Goal: Transaction & Acquisition: Obtain resource

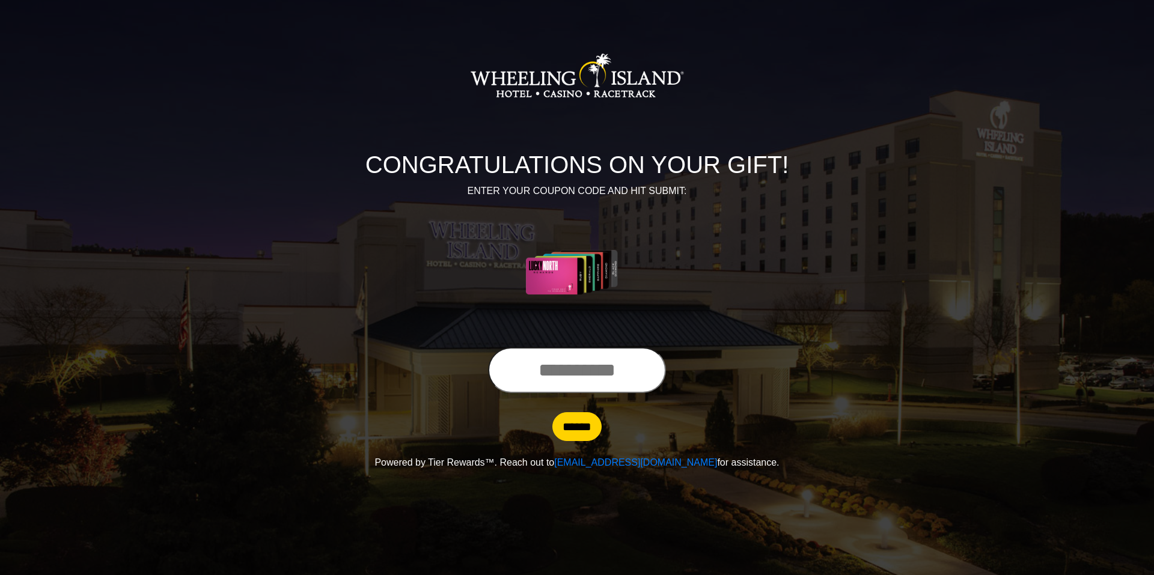
click at [502, 374] on input "text" at bounding box center [577, 370] width 178 height 46
type input "**********"
click at [552, 412] on input "******" at bounding box center [576, 426] width 49 height 29
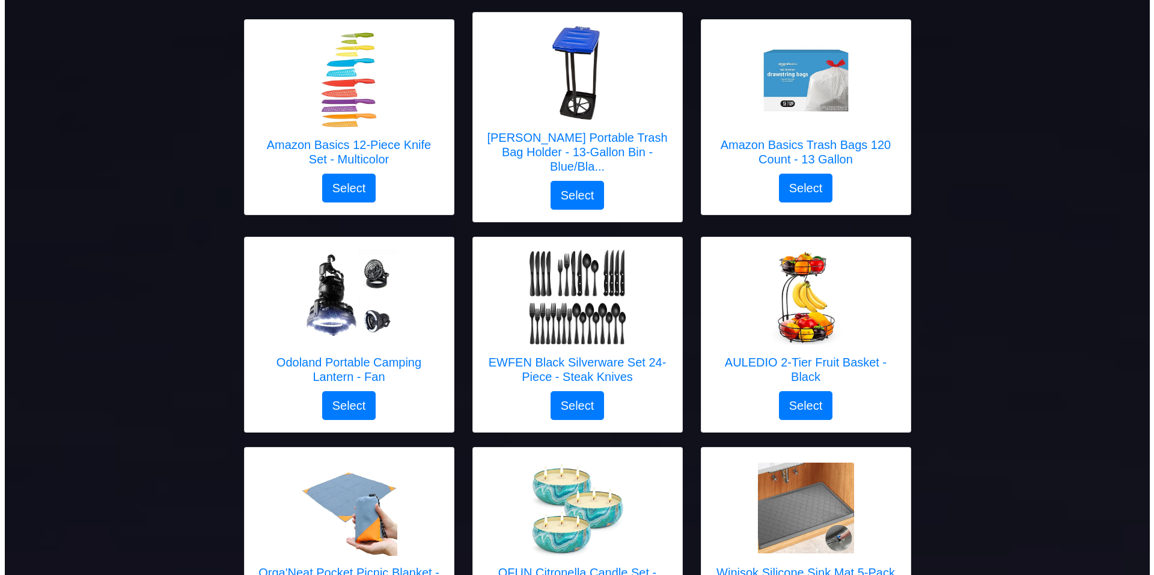
scroll to position [1081, 0]
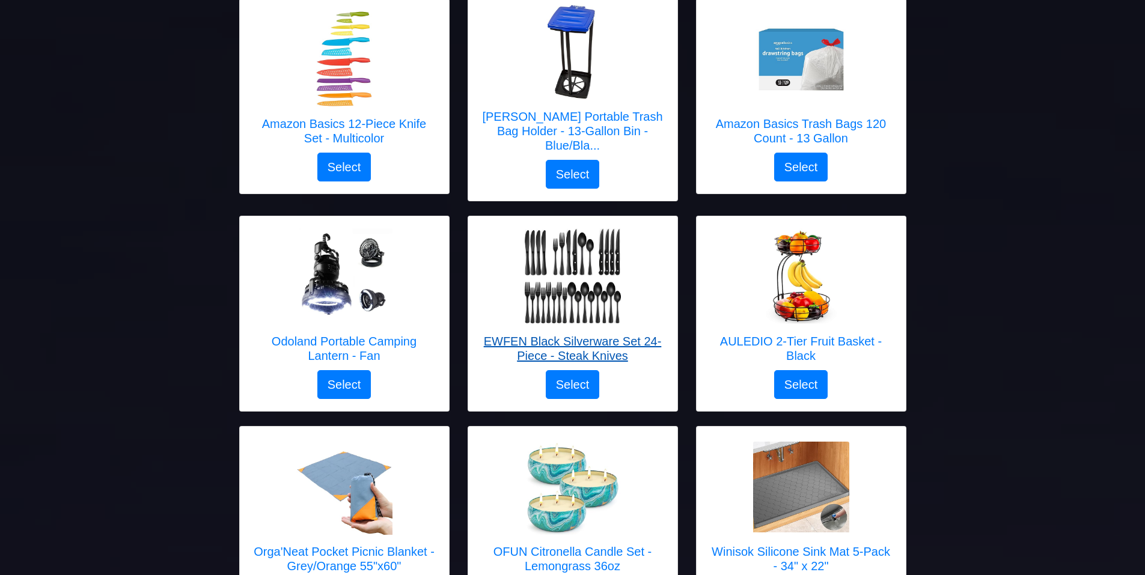
click at [568, 334] on h5 "EWFEN Black Silverware Set 24-Piece - Steak Knives" at bounding box center [572, 348] width 185 height 29
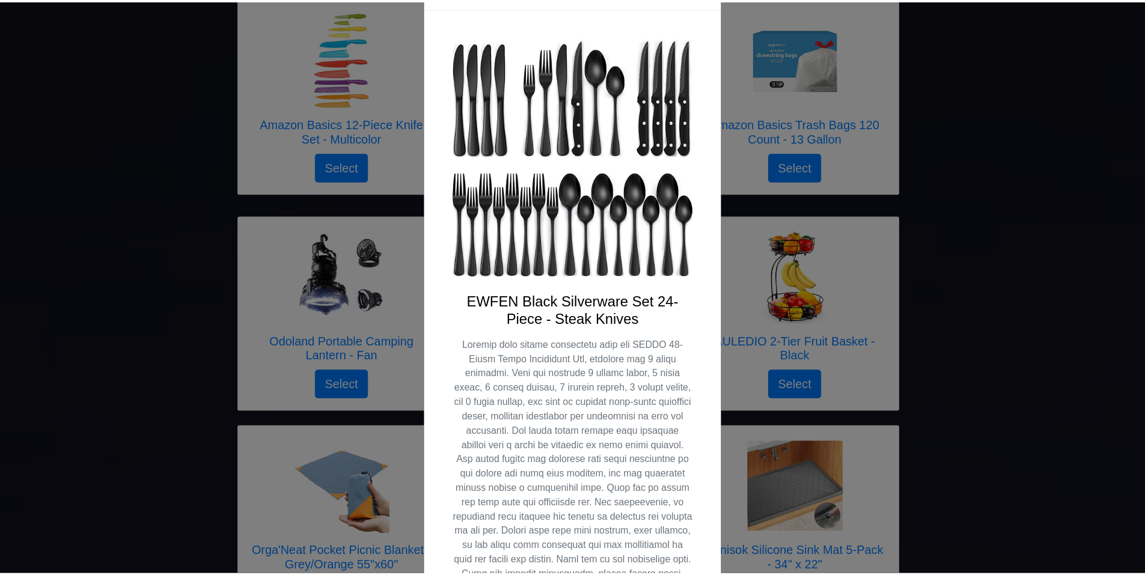
scroll to position [0, 0]
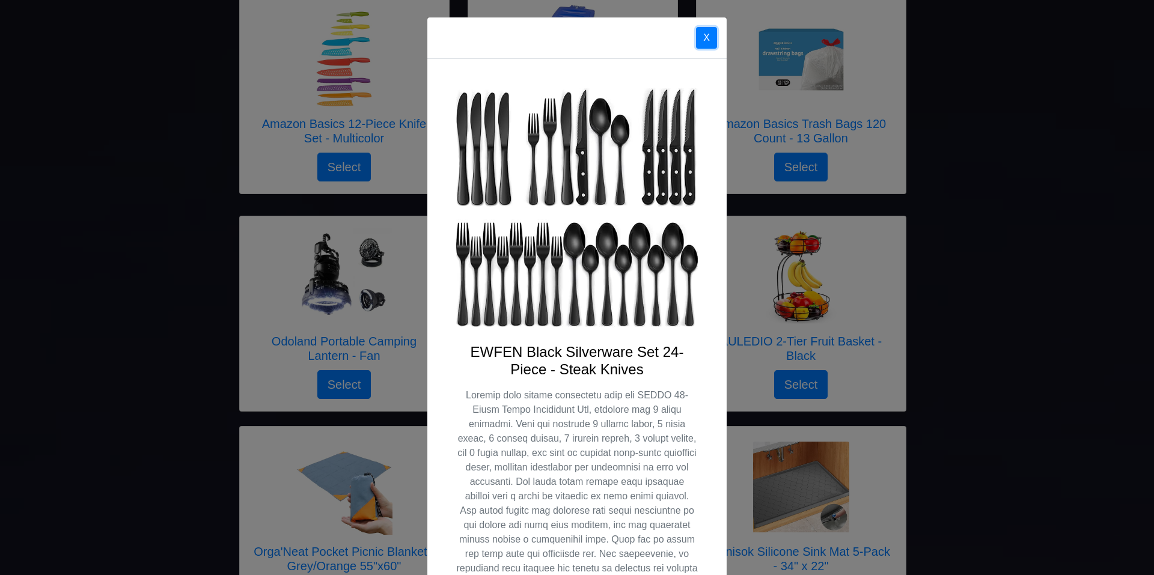
click at [704, 29] on button "X" at bounding box center [706, 38] width 21 height 22
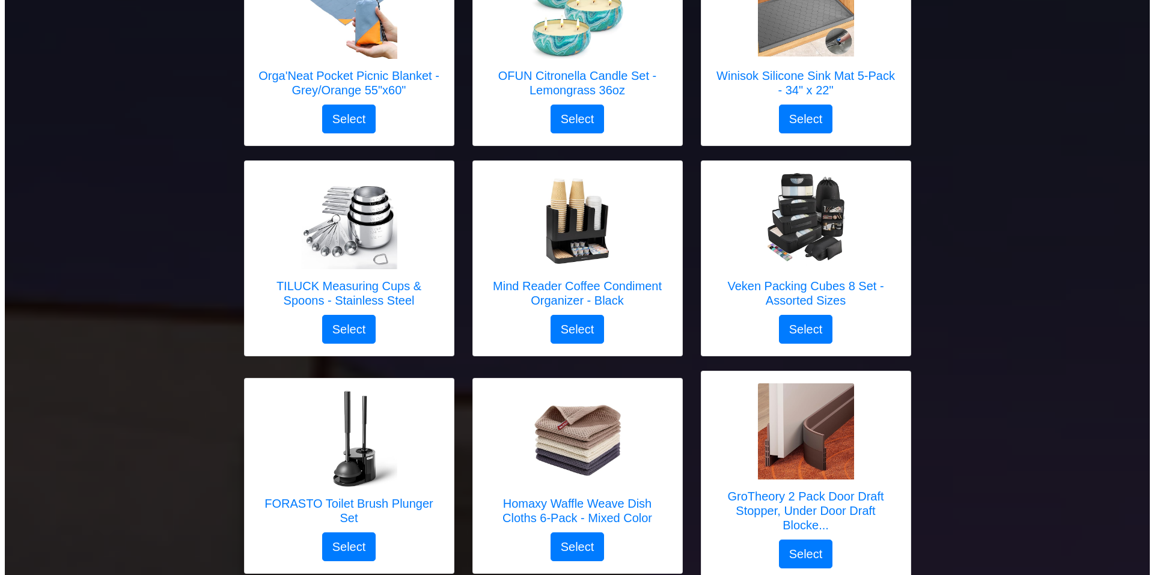
scroll to position [1622, 0]
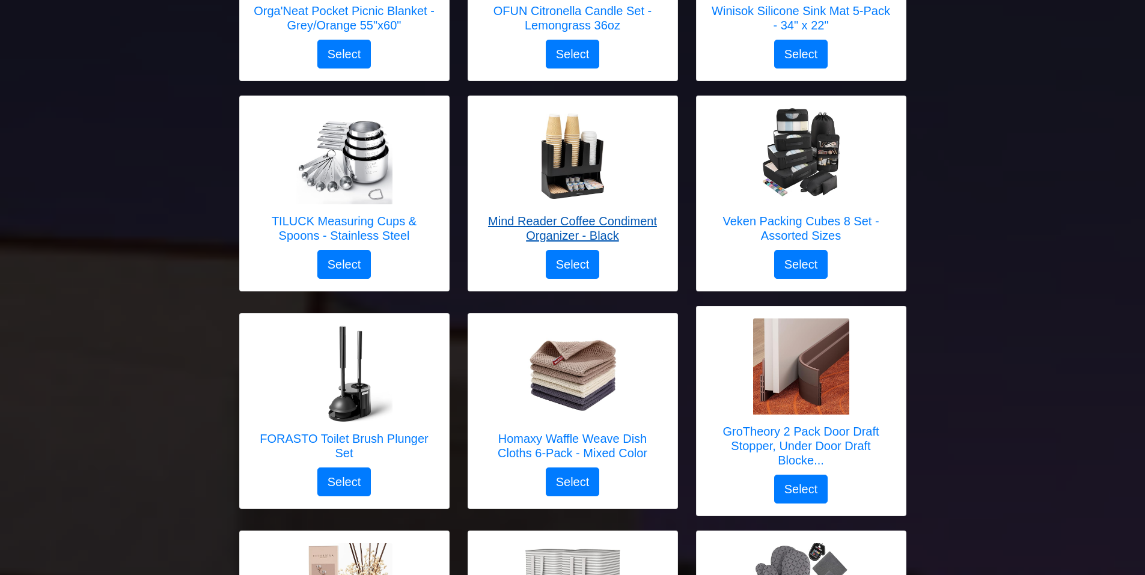
click at [553, 214] on h5 "Mind Reader Coffee Condiment Organizer - Black" at bounding box center [572, 228] width 185 height 29
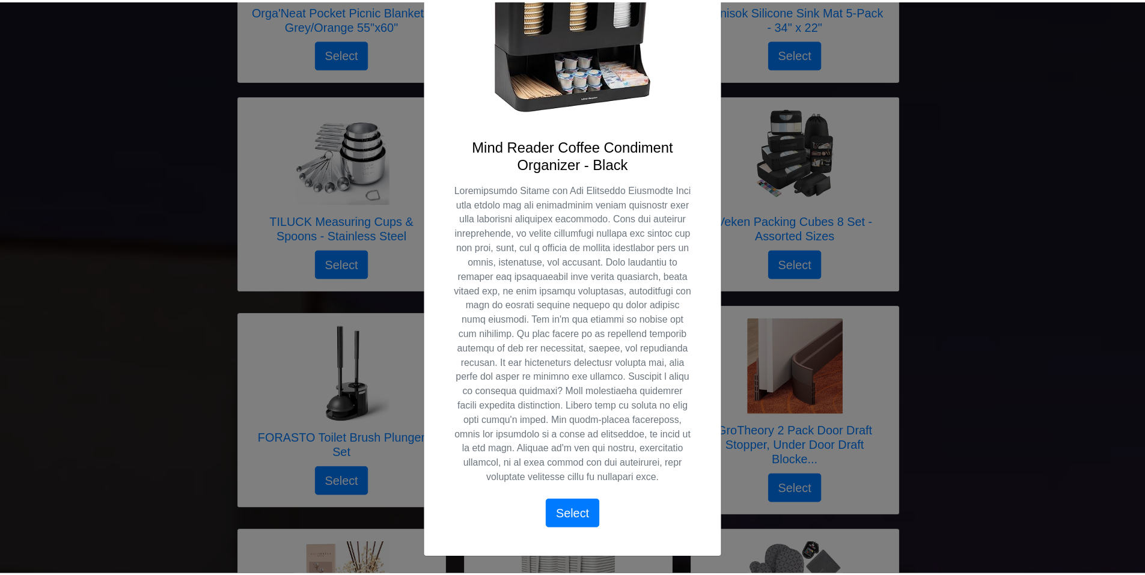
scroll to position [0, 0]
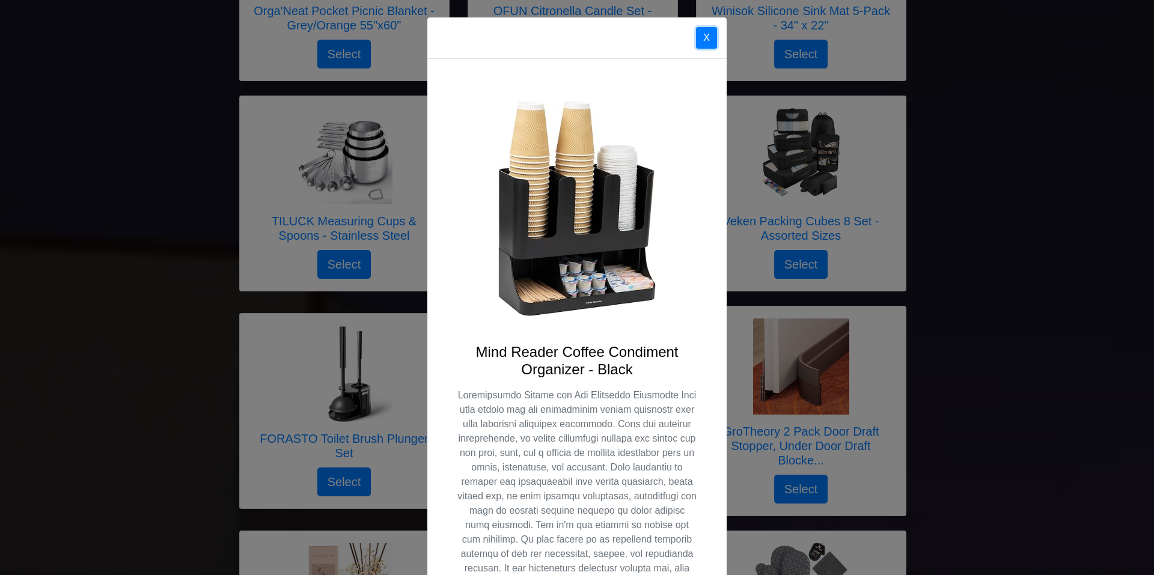
click at [700, 35] on button "X" at bounding box center [706, 38] width 21 height 22
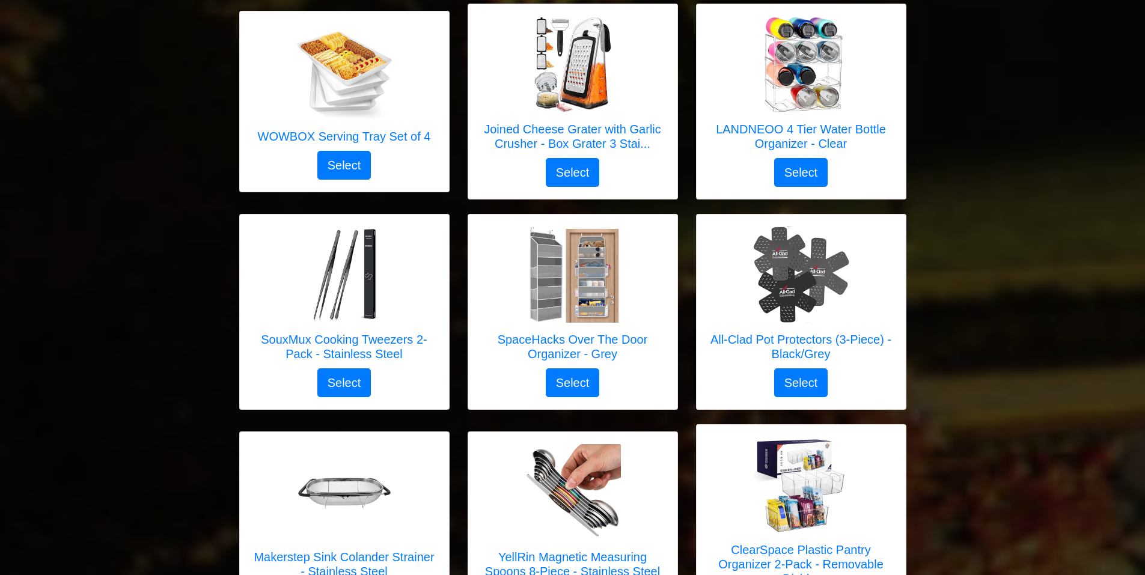
scroll to position [3424, 0]
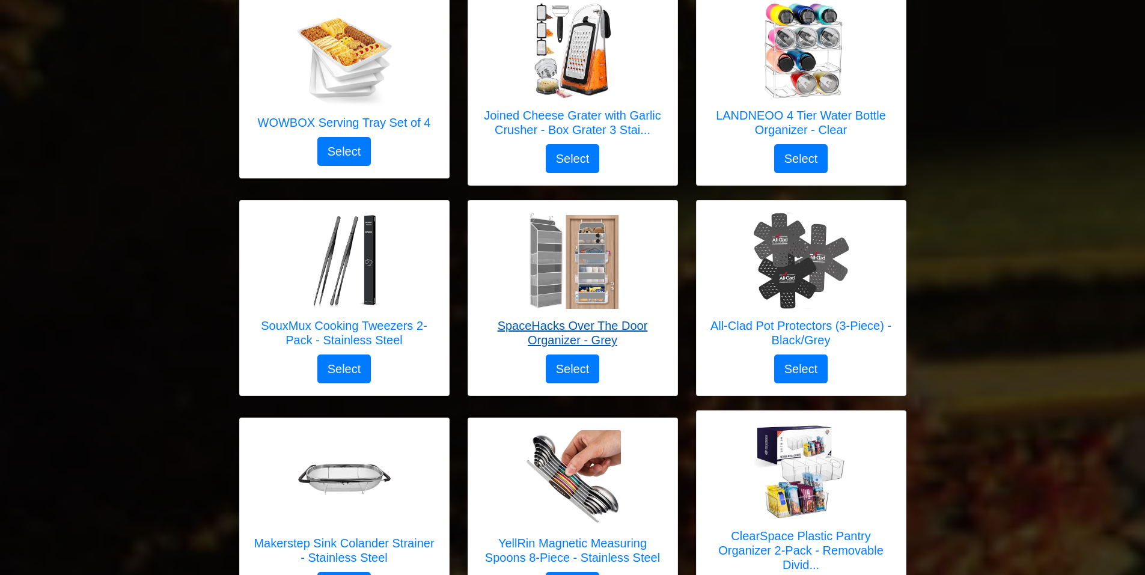
click at [579, 318] on h5 "SpaceHacks Over The Door Organizer - Grey" at bounding box center [572, 332] width 185 height 29
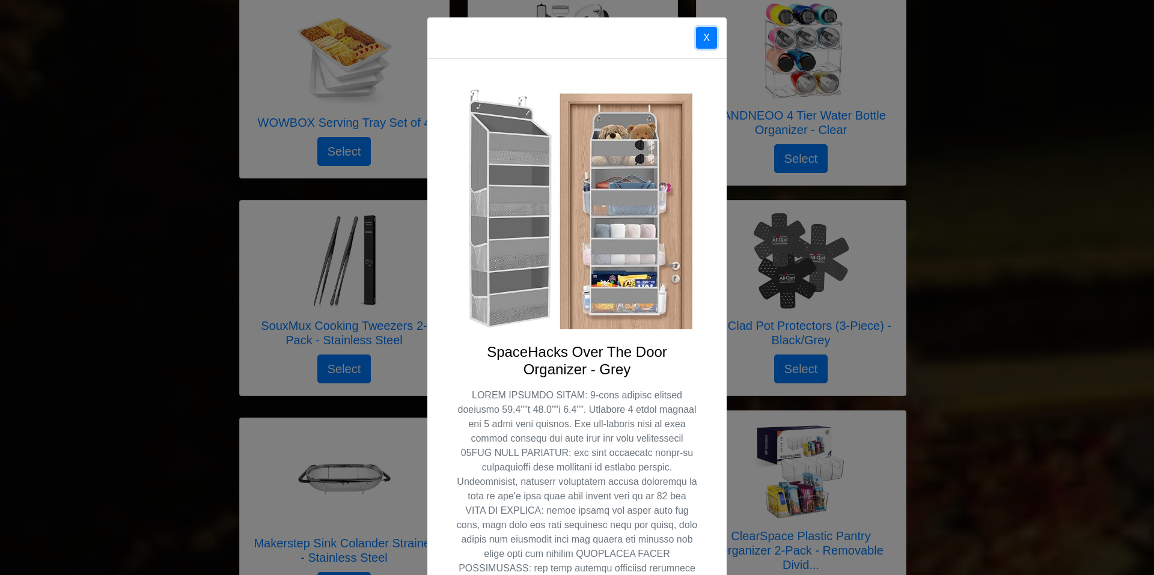
click at [698, 32] on button "X" at bounding box center [706, 38] width 21 height 22
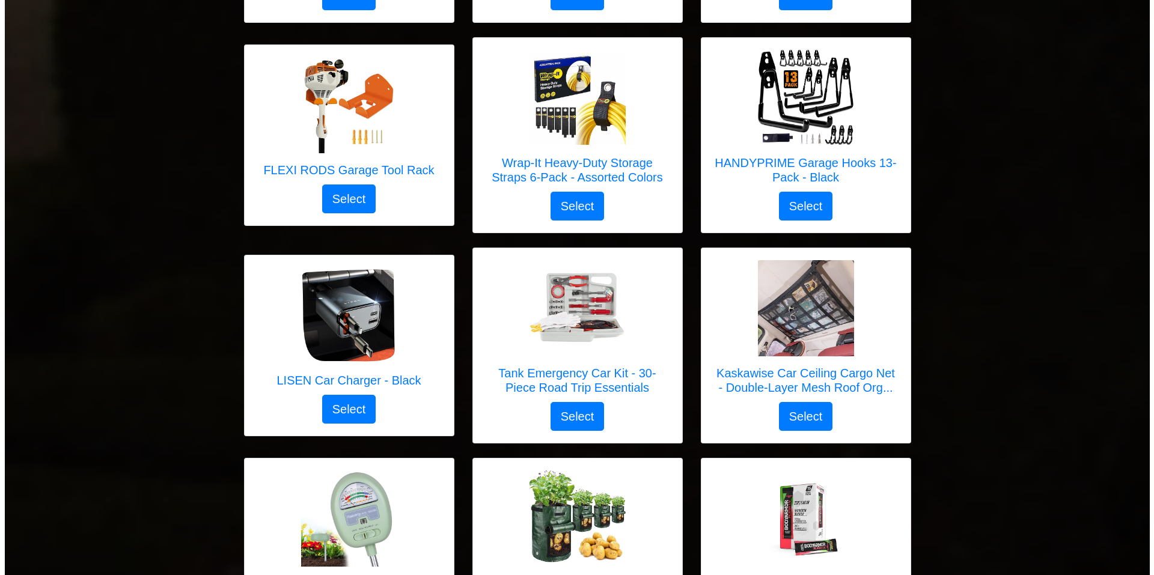
scroll to position [4445, 0]
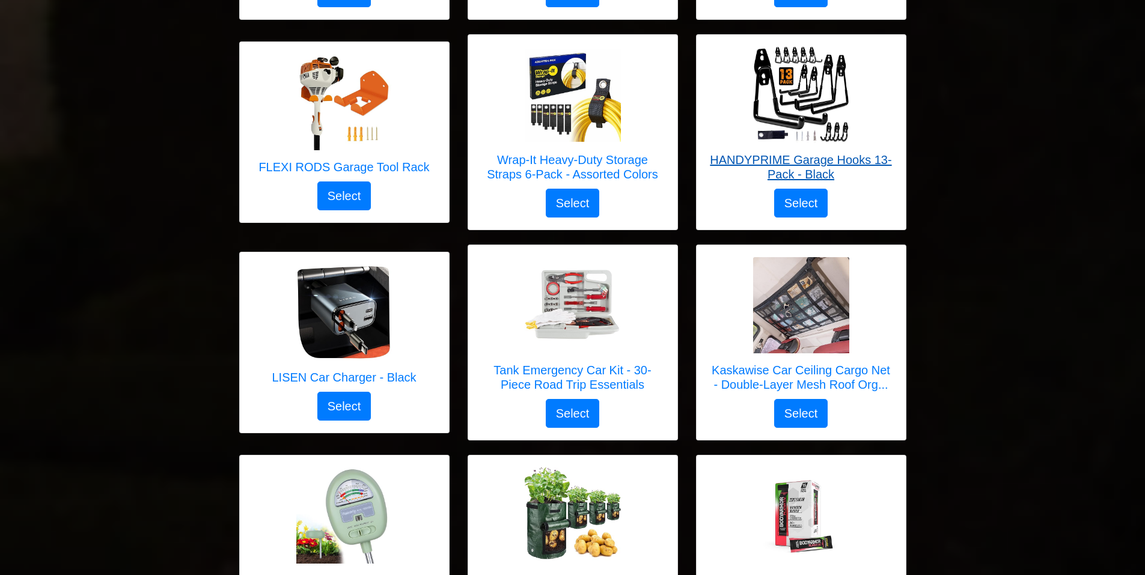
click at [789, 81] on img at bounding box center [801, 95] width 96 height 96
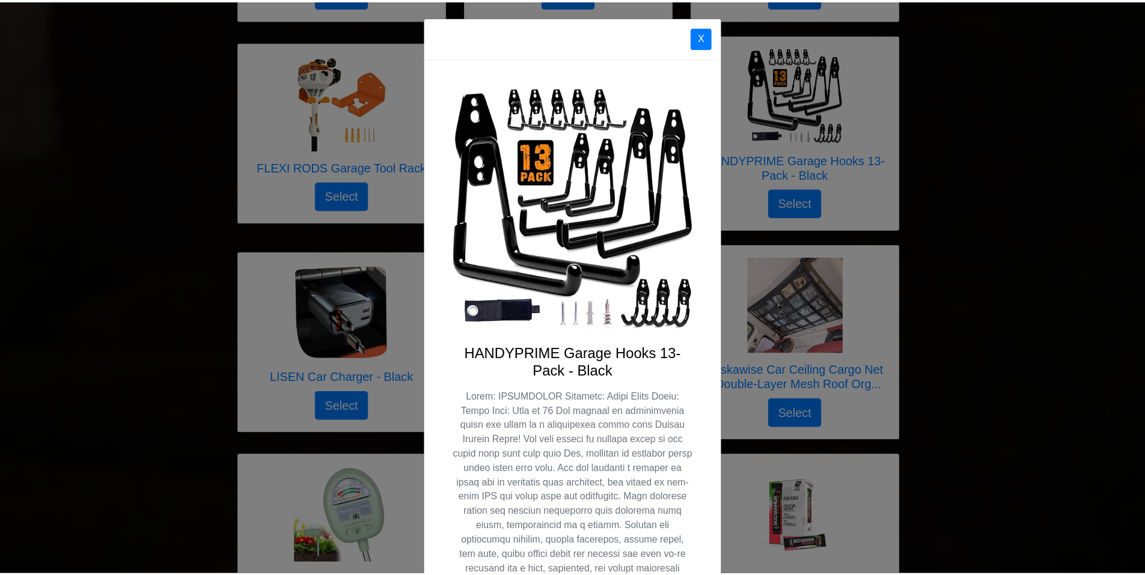
scroll to position [0, 0]
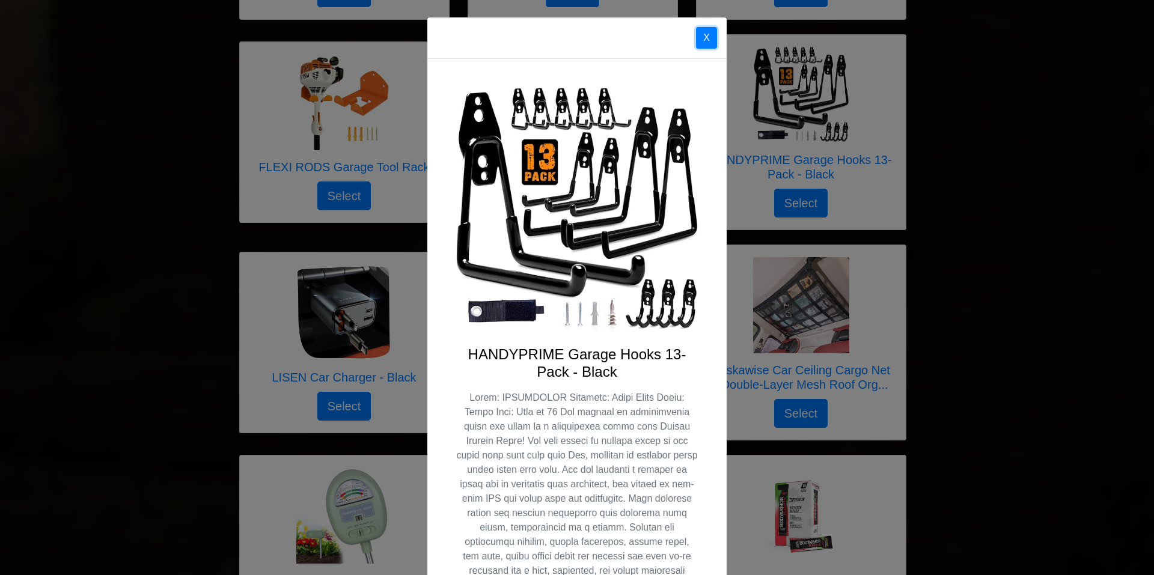
click at [702, 35] on button "X" at bounding box center [706, 38] width 21 height 22
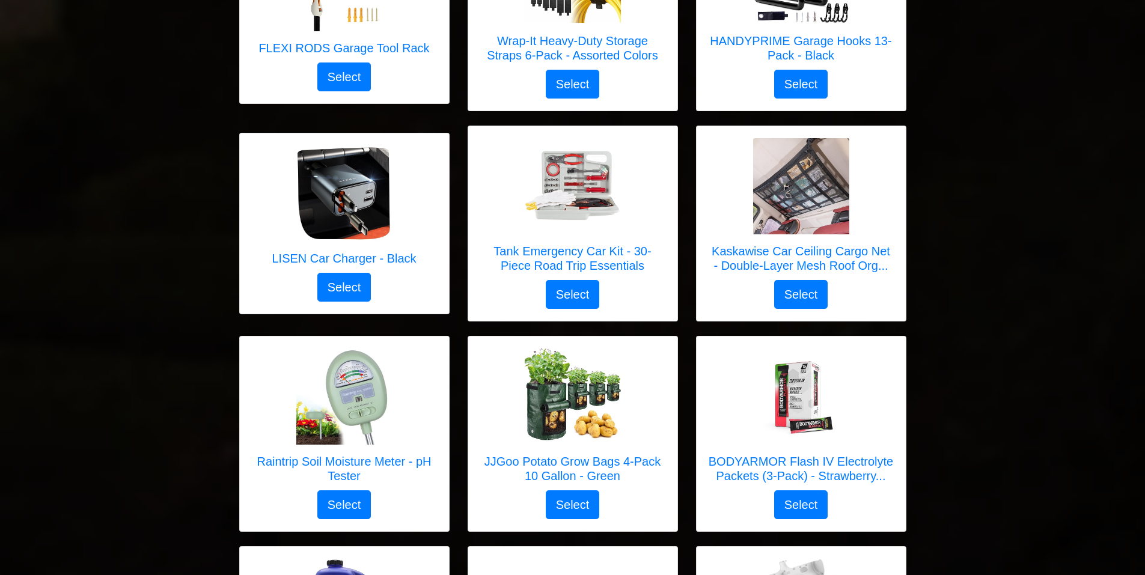
scroll to position [4566, 0]
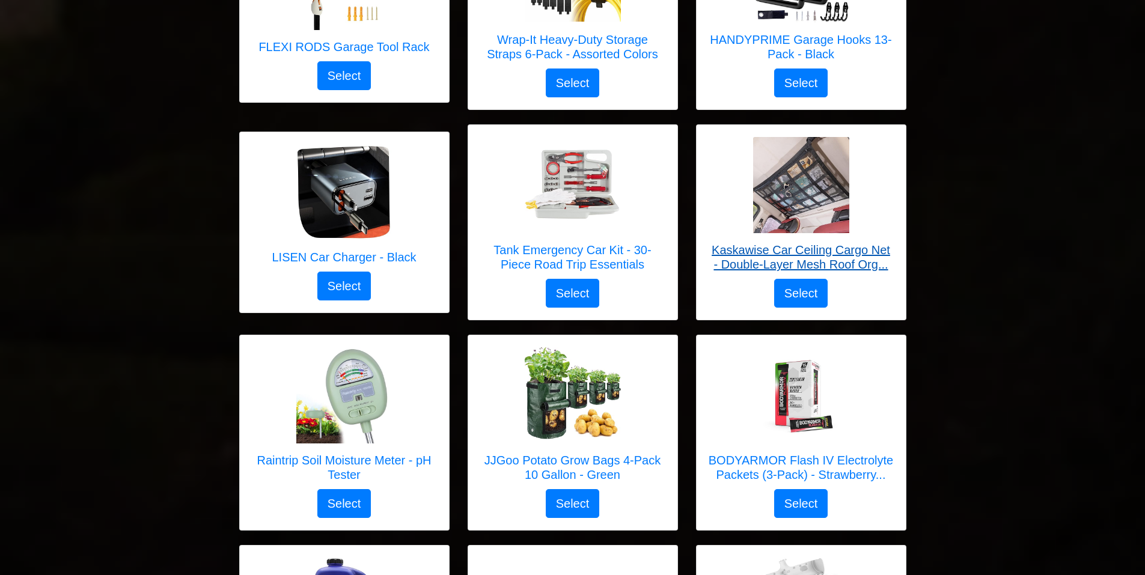
click at [812, 243] on h5 "Kaskawise Car Ceiling Cargo Net - Double-Layer Mesh Roof Org..." at bounding box center [800, 257] width 185 height 29
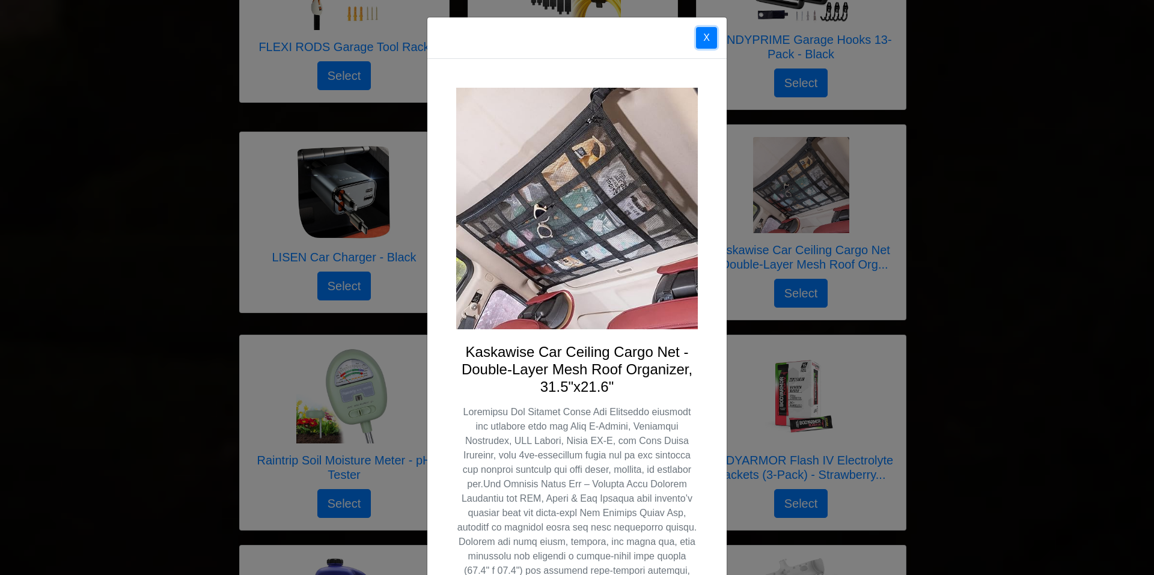
click at [702, 35] on button "X" at bounding box center [706, 38] width 21 height 22
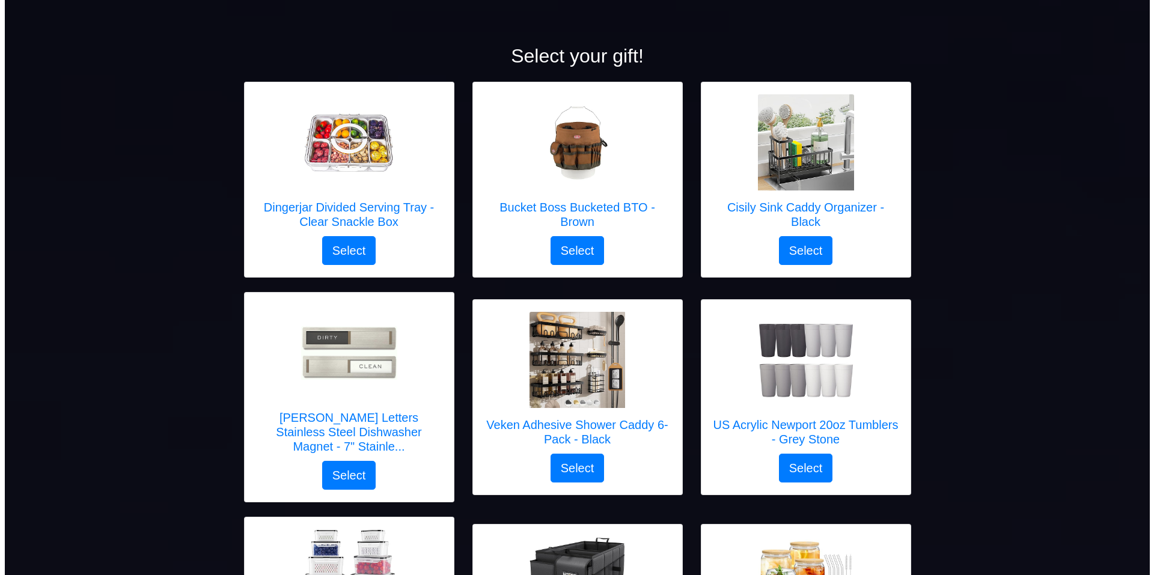
scroll to position [120, 0]
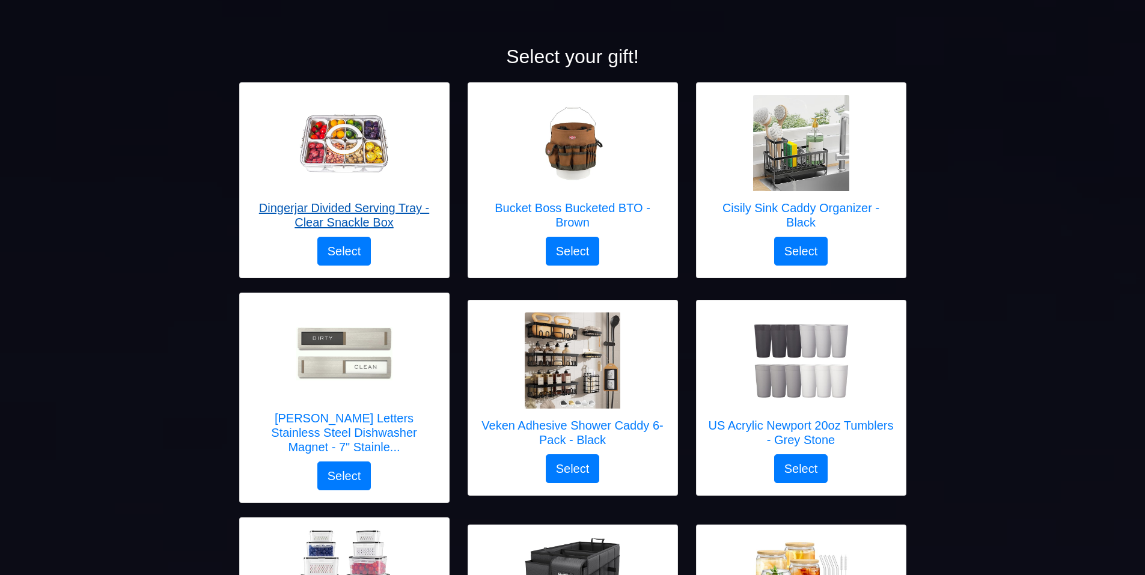
click at [333, 205] on h5 "Dingerjar Divided Serving Tray - Clear Snackle Box" at bounding box center [344, 215] width 185 height 29
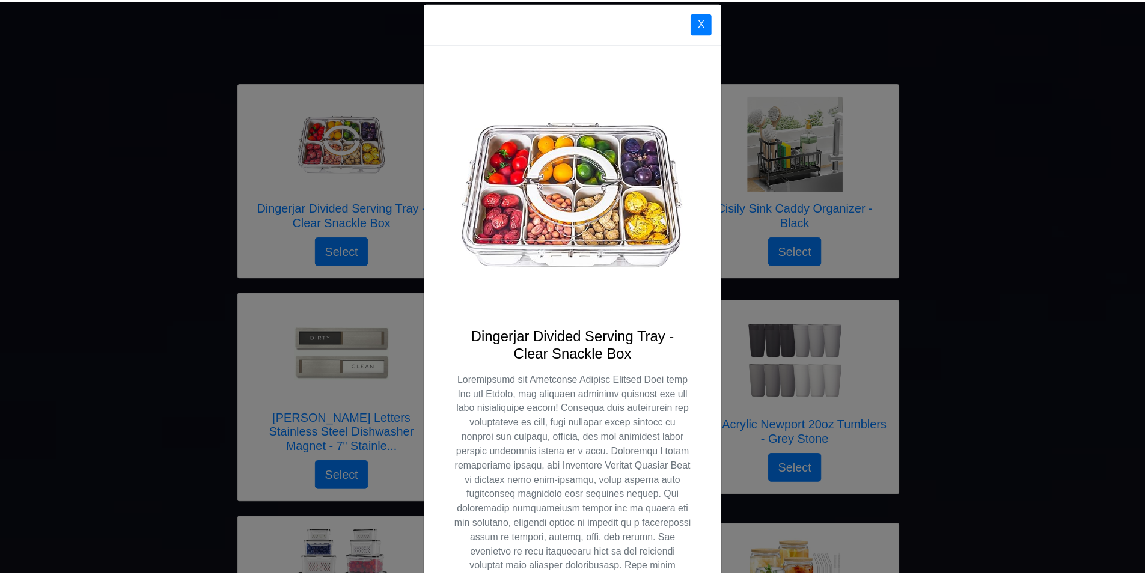
scroll to position [0, 0]
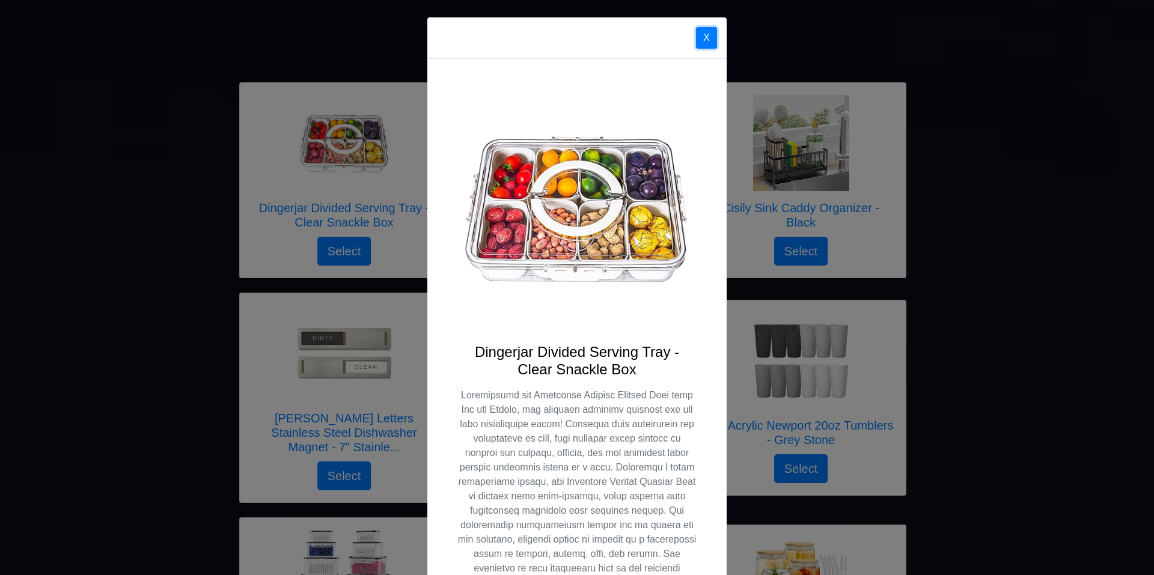
click at [704, 38] on button "X" at bounding box center [706, 38] width 21 height 22
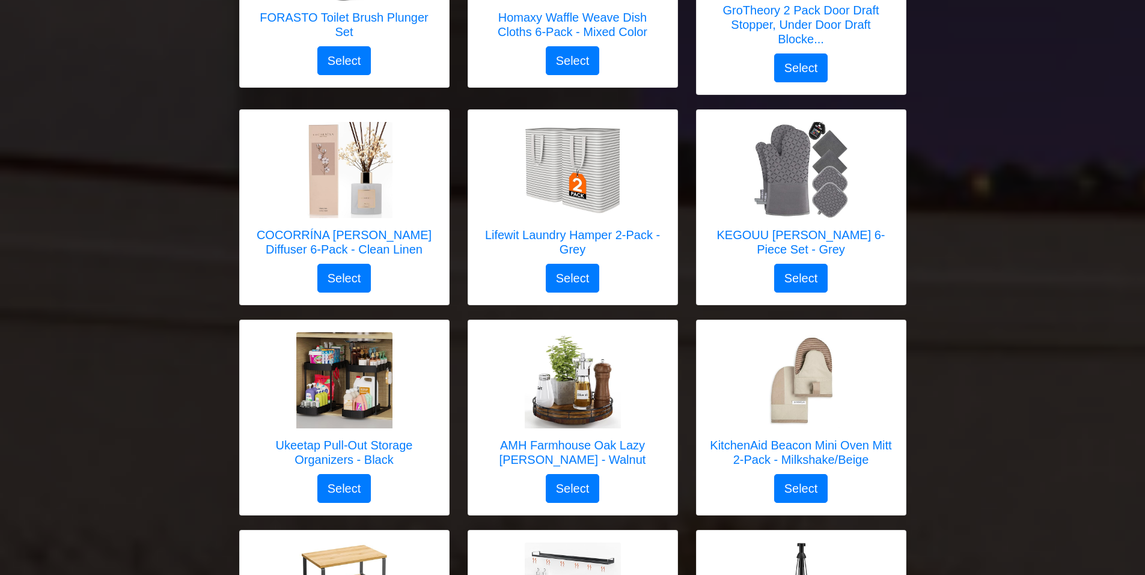
scroll to position [2042, 0]
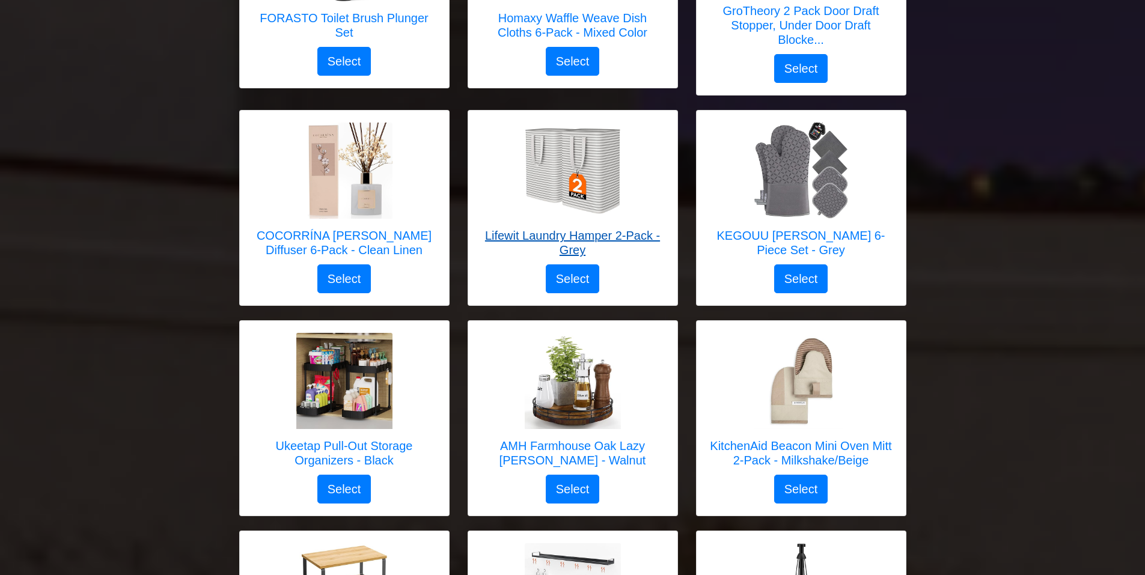
click at [577, 228] on h5 "Lifewit Laundry Hamper 2-Pack - Grey" at bounding box center [572, 242] width 185 height 29
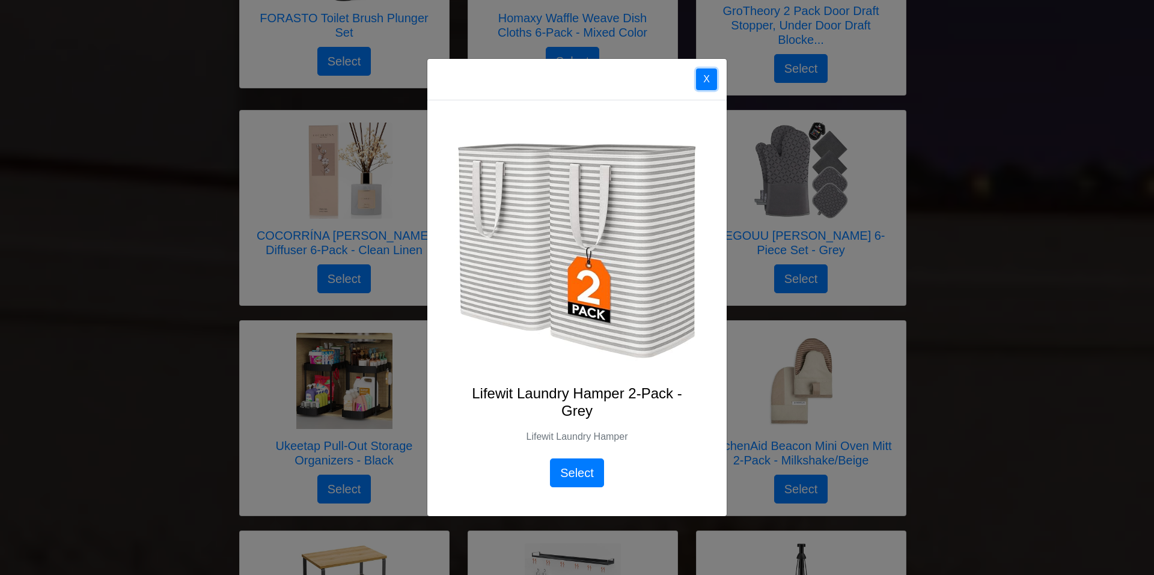
click at [702, 82] on button "X" at bounding box center [706, 79] width 21 height 22
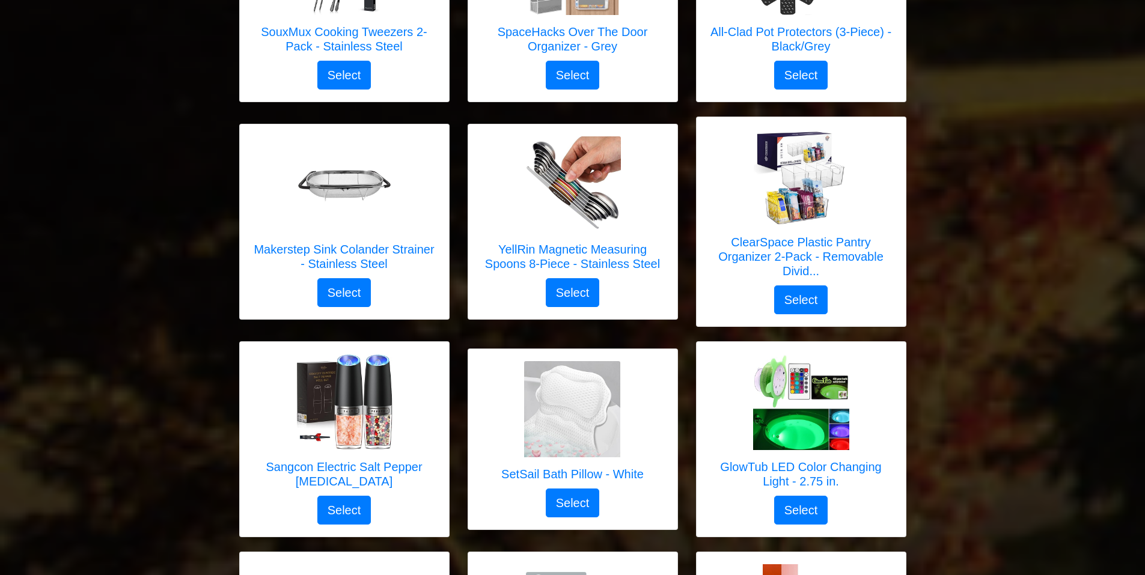
scroll to position [3785, 0]
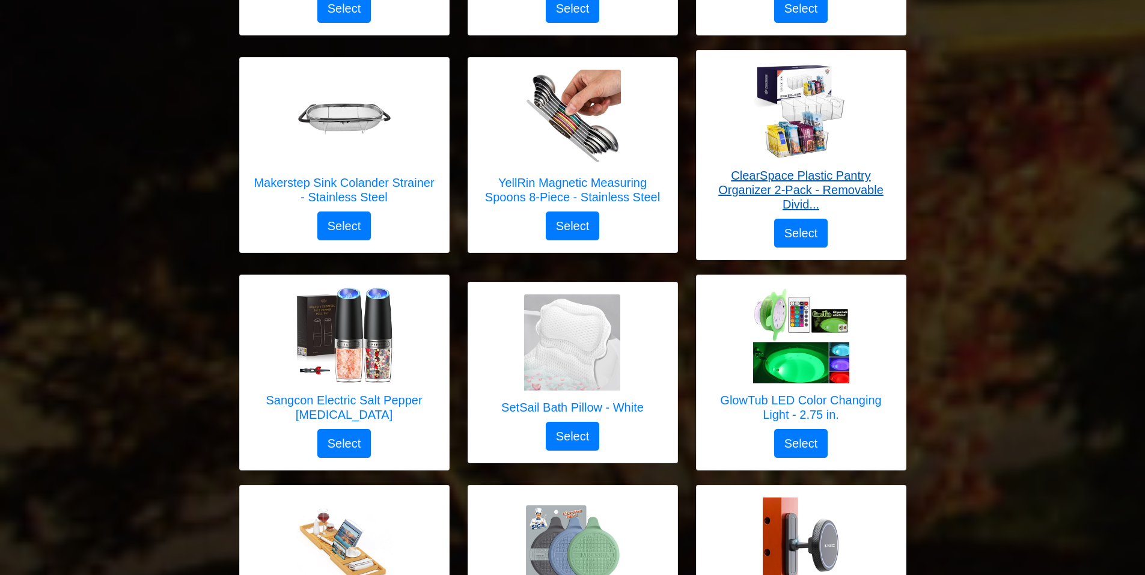
click at [788, 168] on h5 "ClearSpace Plastic Pantry Organizer 2-Pack - Removable Divid..." at bounding box center [800, 189] width 185 height 43
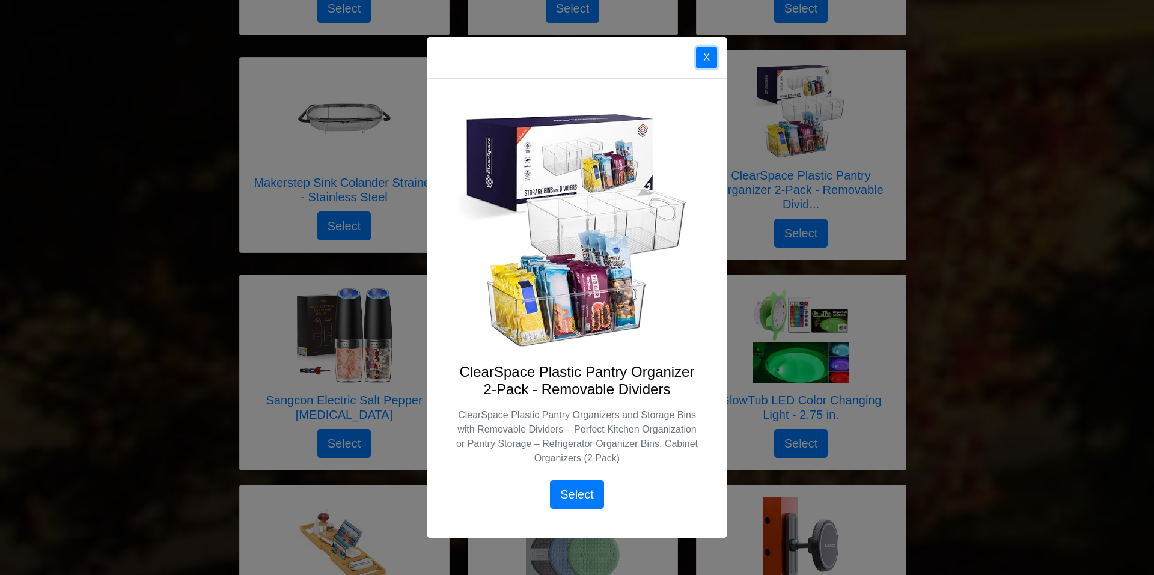
click at [706, 51] on button "X" at bounding box center [706, 58] width 21 height 22
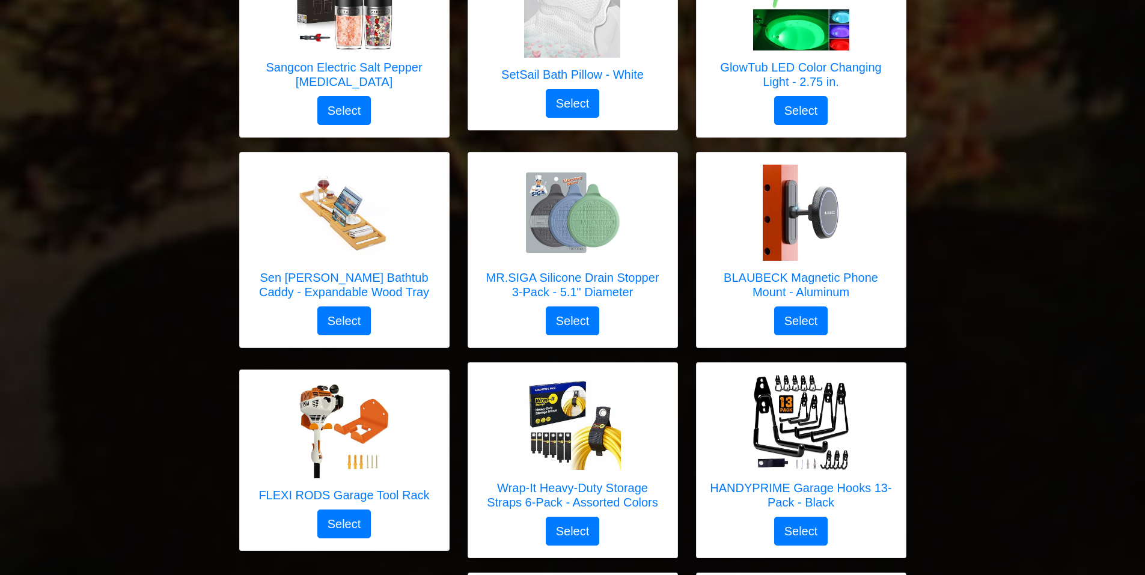
scroll to position [4145, 0]
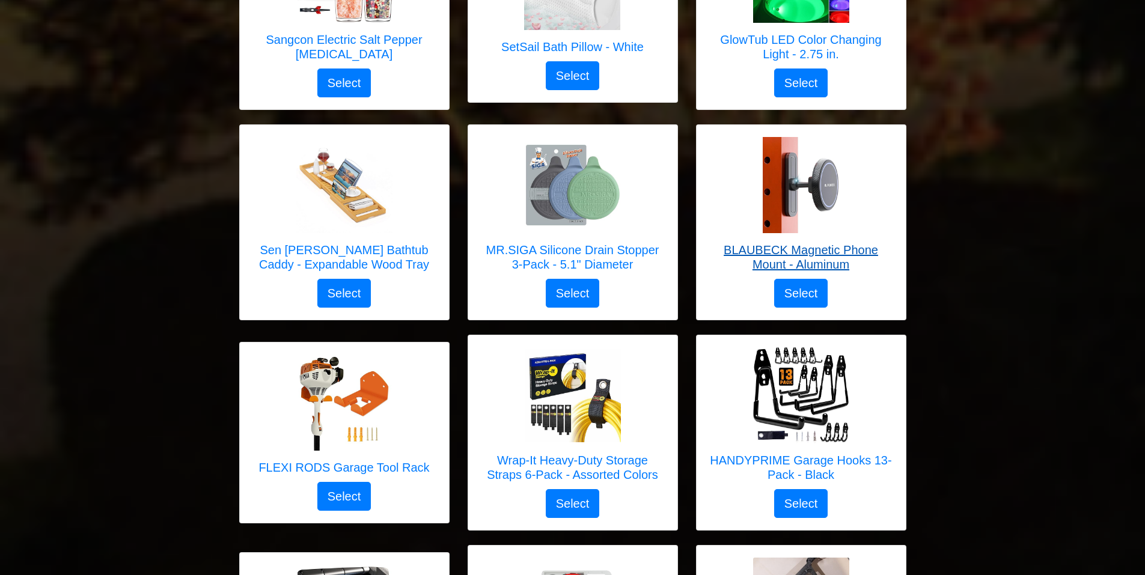
click at [777, 243] on h5 "BLAUBECK Magnetic Phone Mount - Aluminum" at bounding box center [800, 257] width 185 height 29
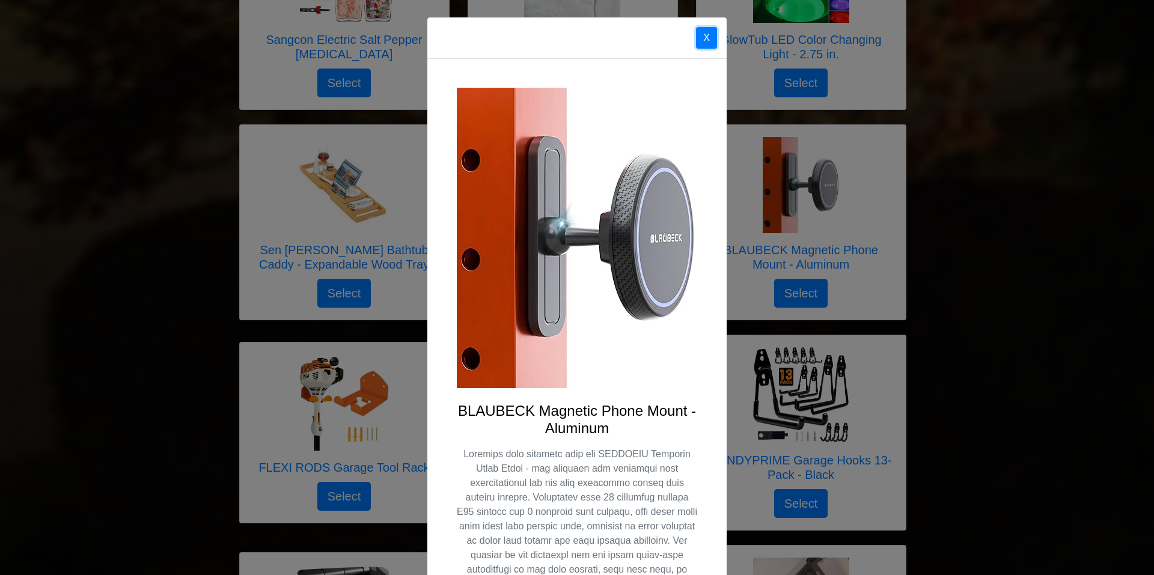
click at [701, 34] on button "X" at bounding box center [706, 38] width 21 height 22
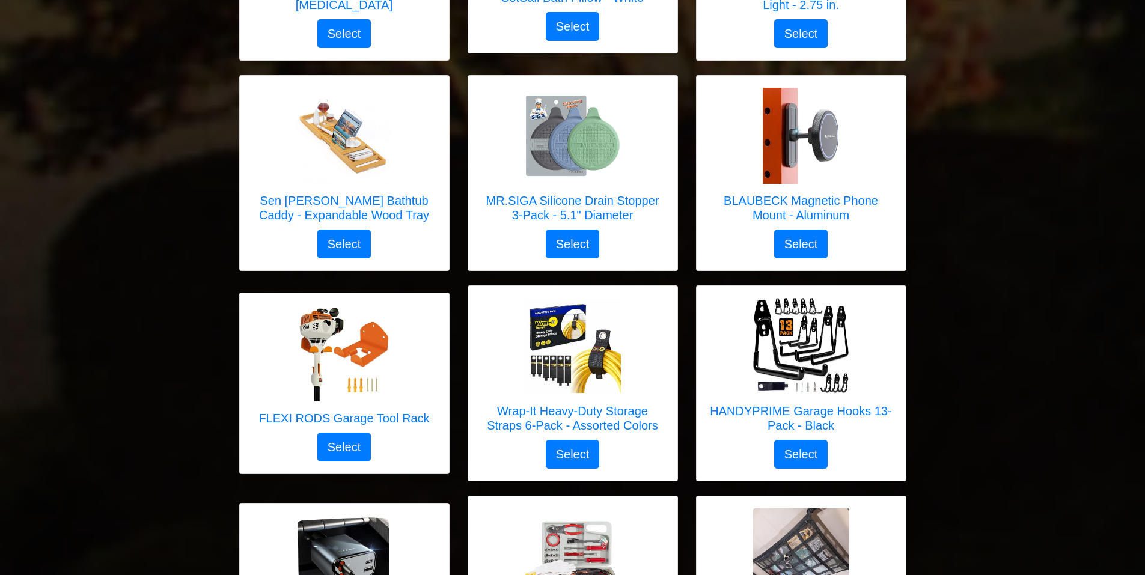
scroll to position [4385, 0]
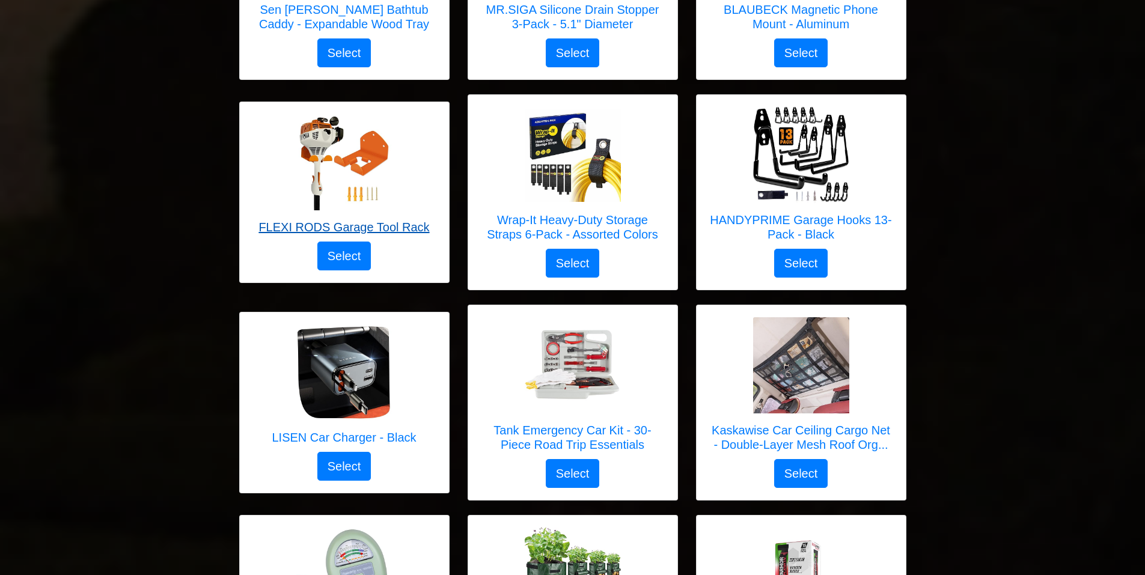
click at [361, 220] on h5 "FLEXI RODS Garage Tool Rack" at bounding box center [343, 227] width 171 height 14
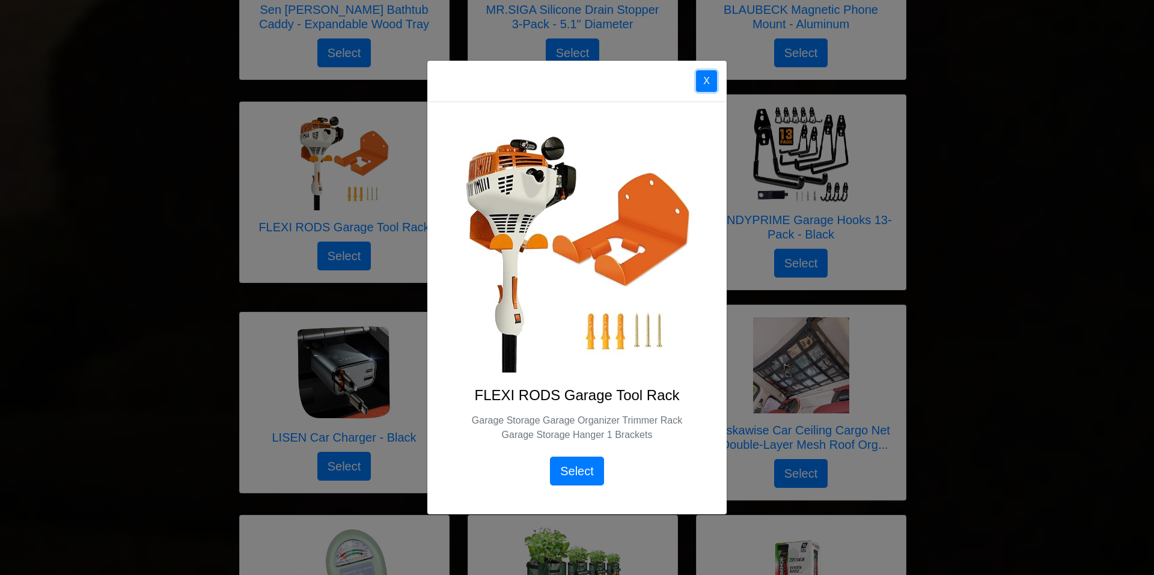
click at [706, 80] on button "X" at bounding box center [706, 81] width 21 height 22
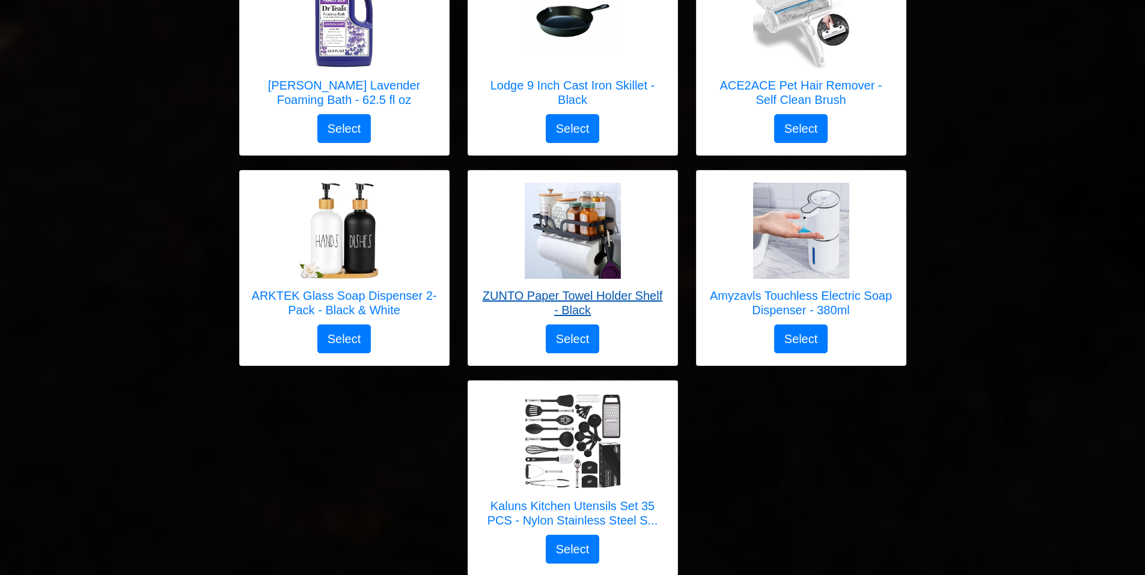
scroll to position [5166, 0]
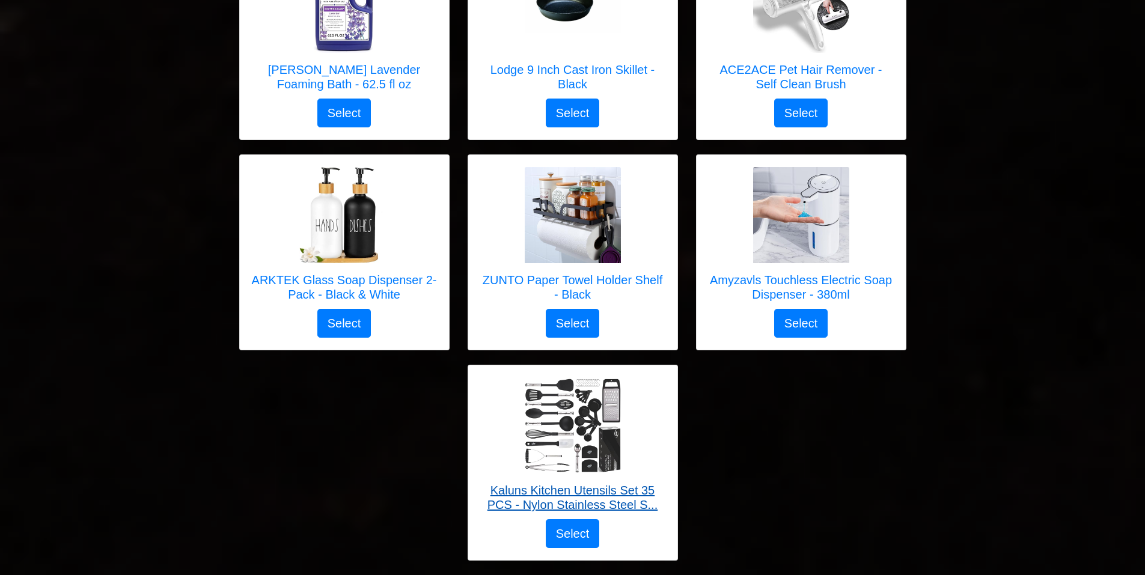
click at [579, 483] on h5 "Kaluns Kitchen Utensils Set 35 PCS - Nylon Stainless Steel S..." at bounding box center [572, 497] width 185 height 29
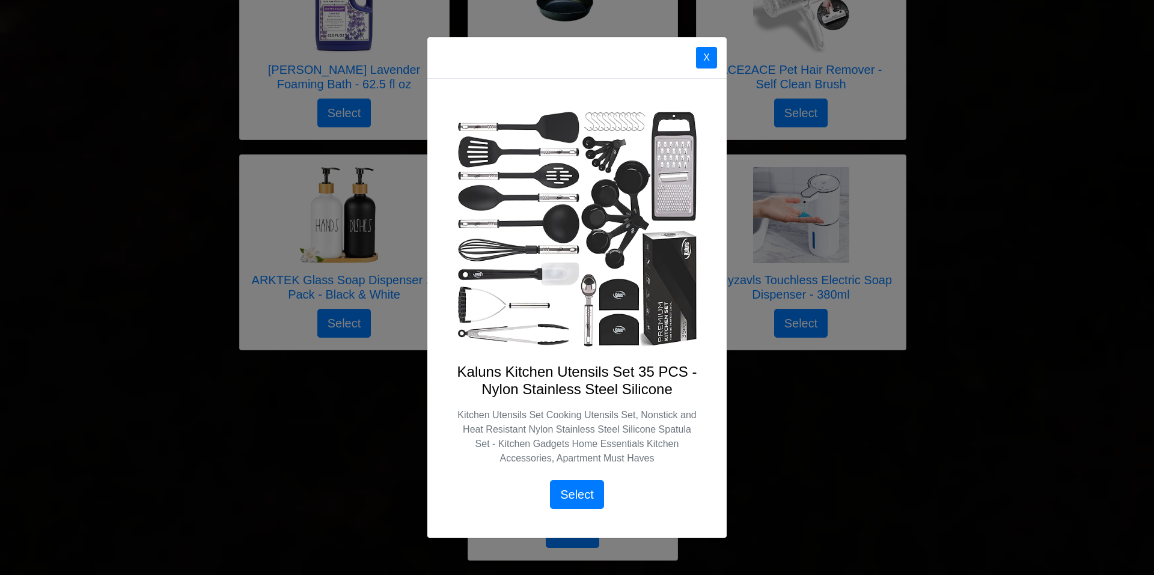
click at [704, 42] on div "X" at bounding box center [576, 57] width 299 height 41
click at [704, 58] on button "X" at bounding box center [706, 58] width 21 height 22
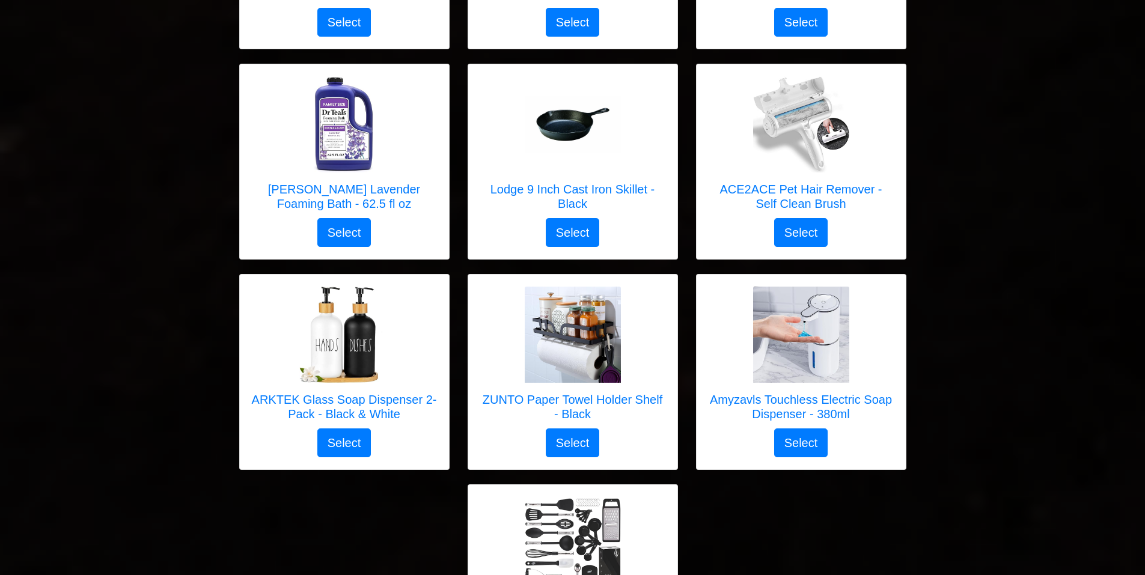
scroll to position [4986, 0]
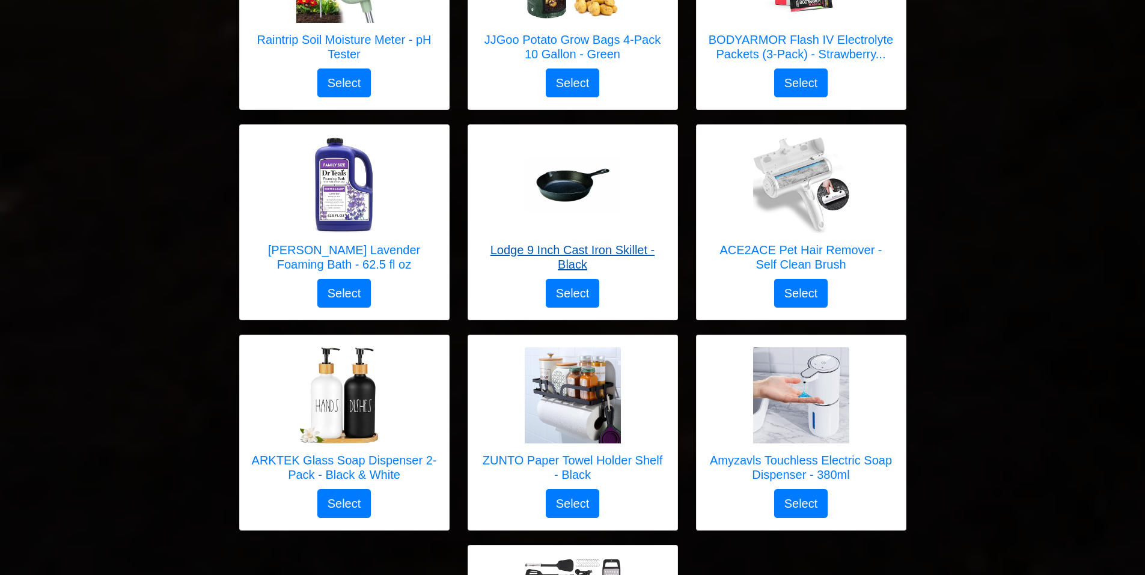
click at [576, 243] on h5 "Lodge 9 Inch Cast Iron Skillet - Black" at bounding box center [572, 257] width 185 height 29
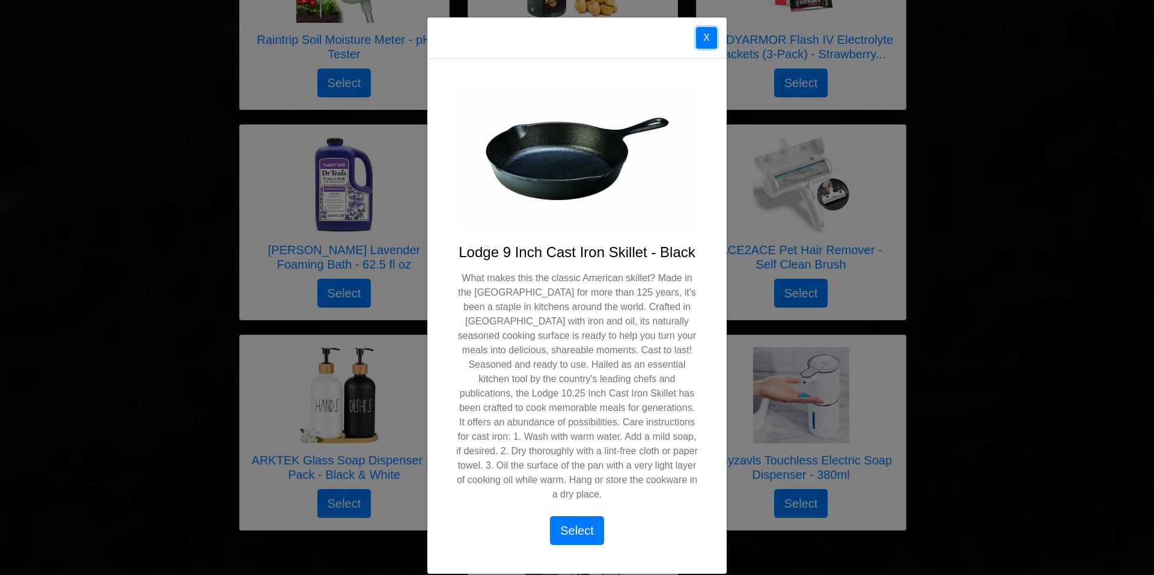
click at [699, 35] on button "X" at bounding box center [706, 38] width 21 height 22
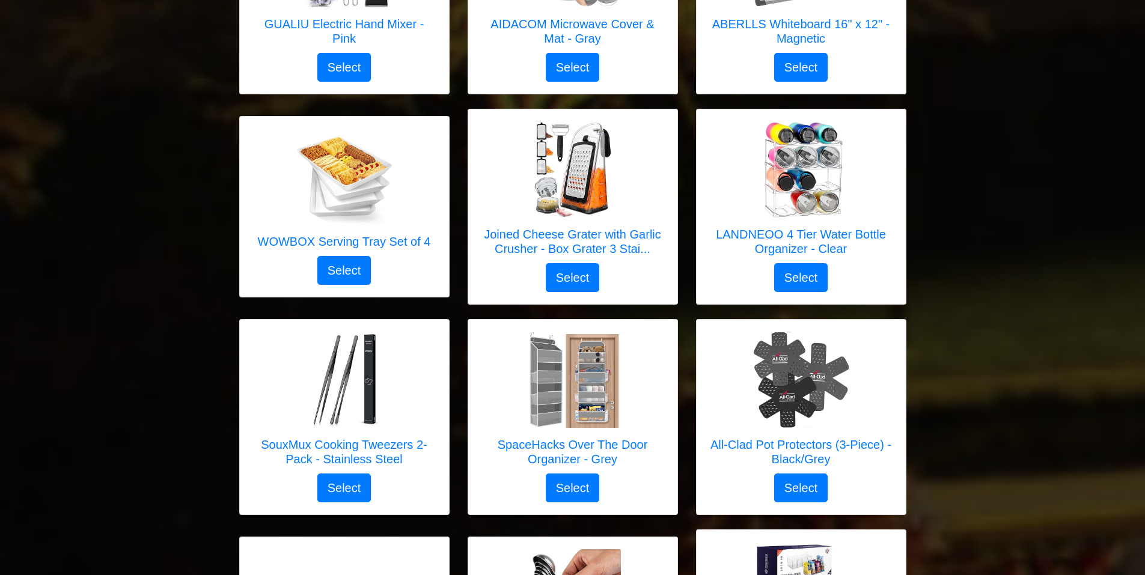
scroll to position [3304, 0]
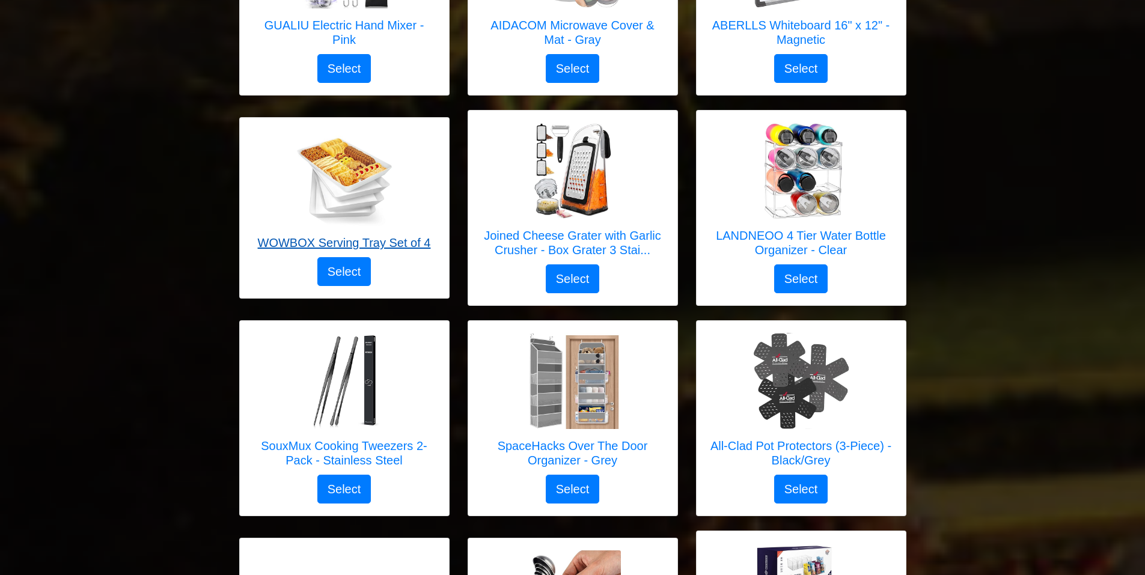
click at [376, 236] on h5 "WOWBOX Serving Tray Set of 4" at bounding box center [344, 243] width 173 height 14
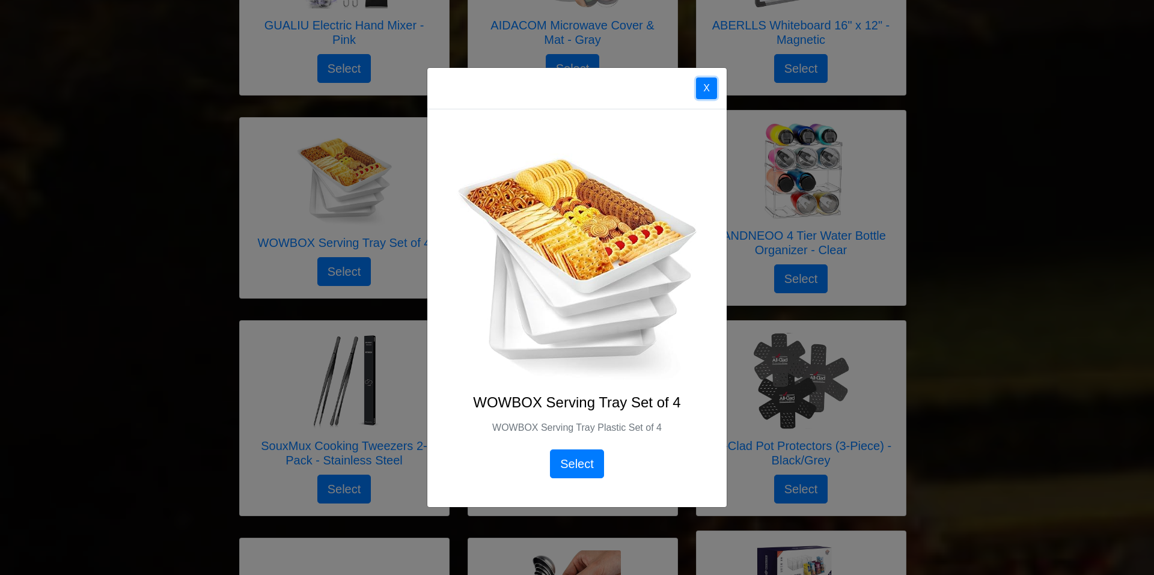
click at [704, 85] on button "X" at bounding box center [706, 89] width 21 height 22
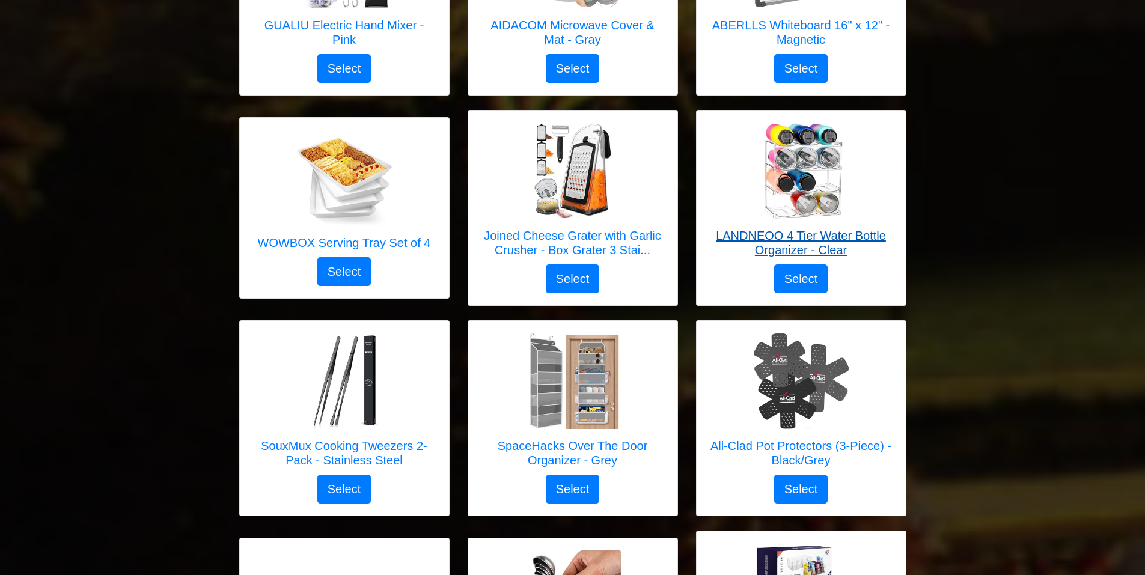
click at [782, 228] on h5 "LANDNEOO 4 Tier Water Bottle Organizer - Clear" at bounding box center [800, 242] width 185 height 29
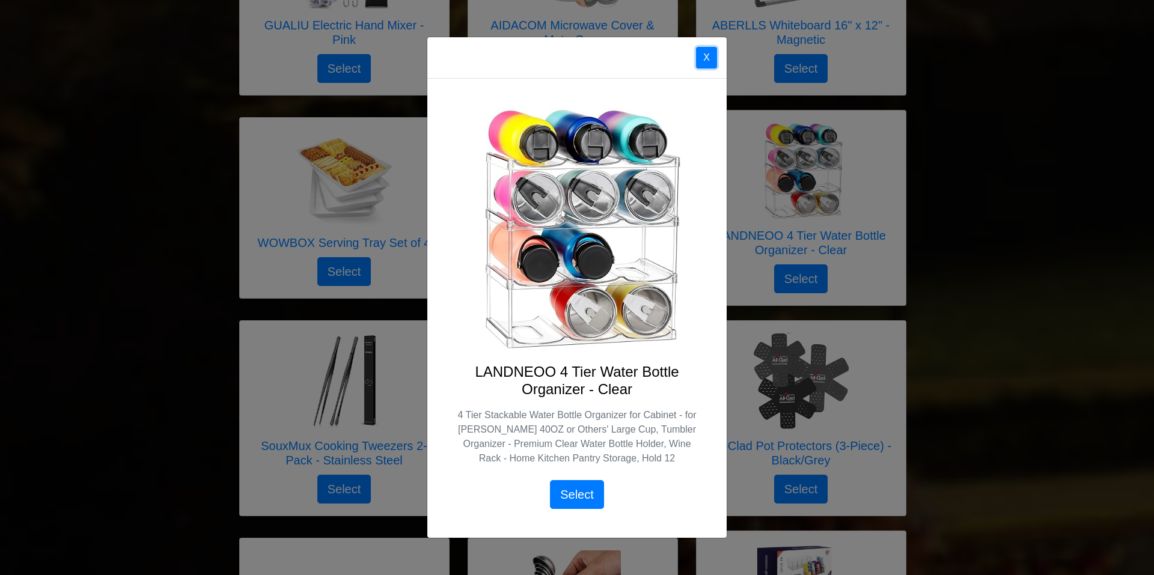
click at [713, 58] on button "X" at bounding box center [706, 58] width 21 height 22
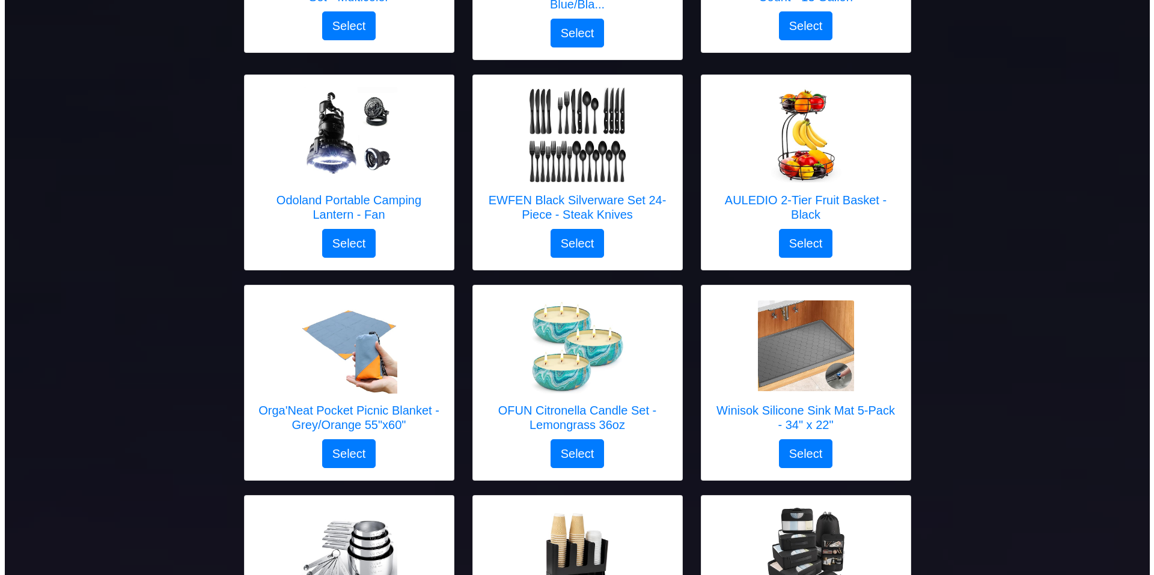
scroll to position [1201, 0]
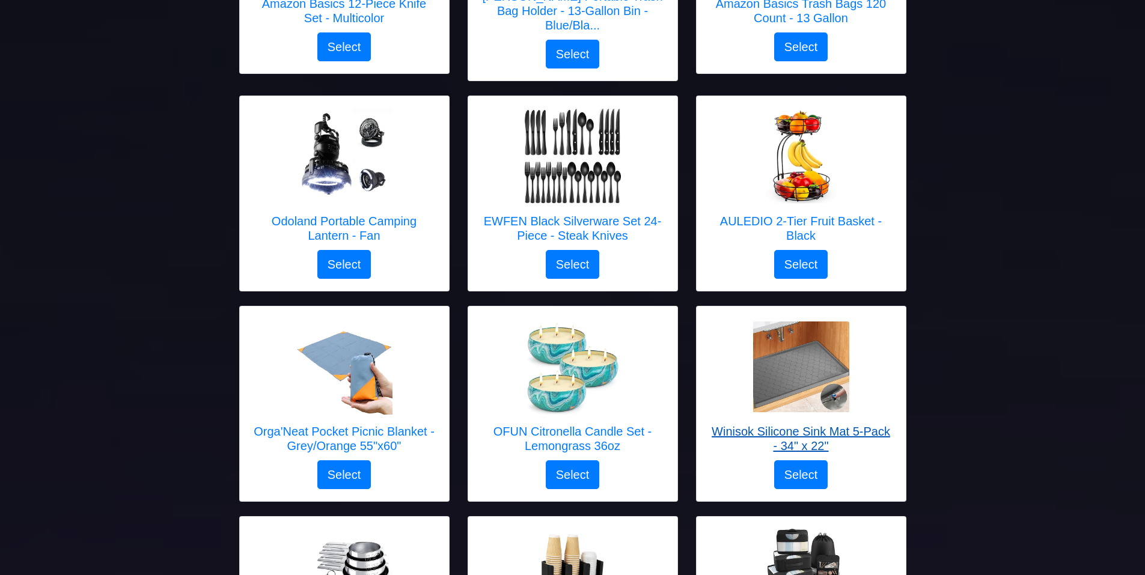
click at [792, 424] on h5 "Winisok Silicone Sink Mat 5-Pack - 34" x 22"" at bounding box center [800, 438] width 185 height 29
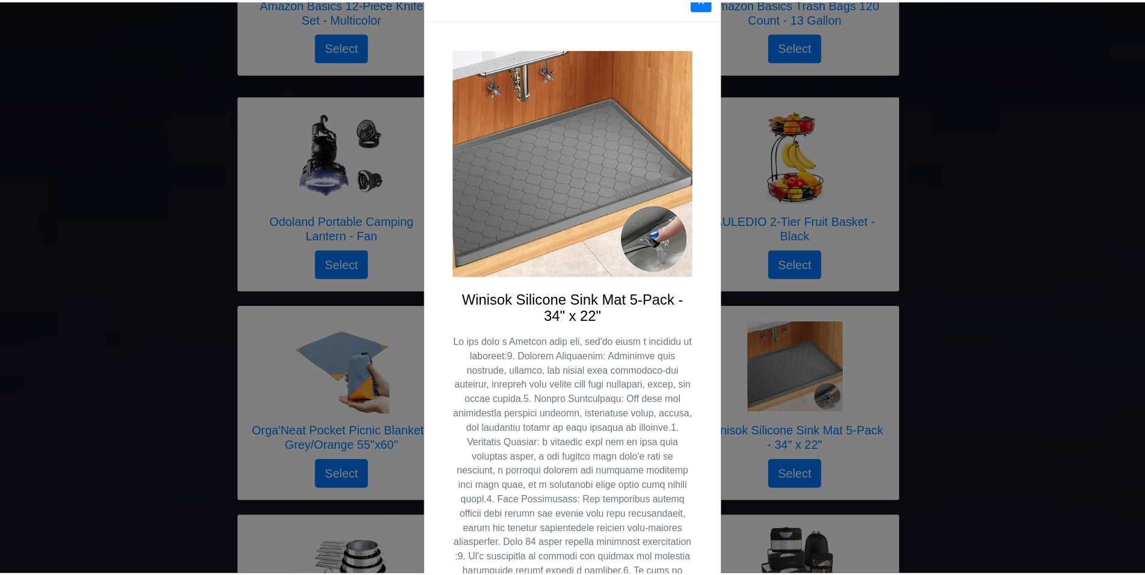
scroll to position [0, 0]
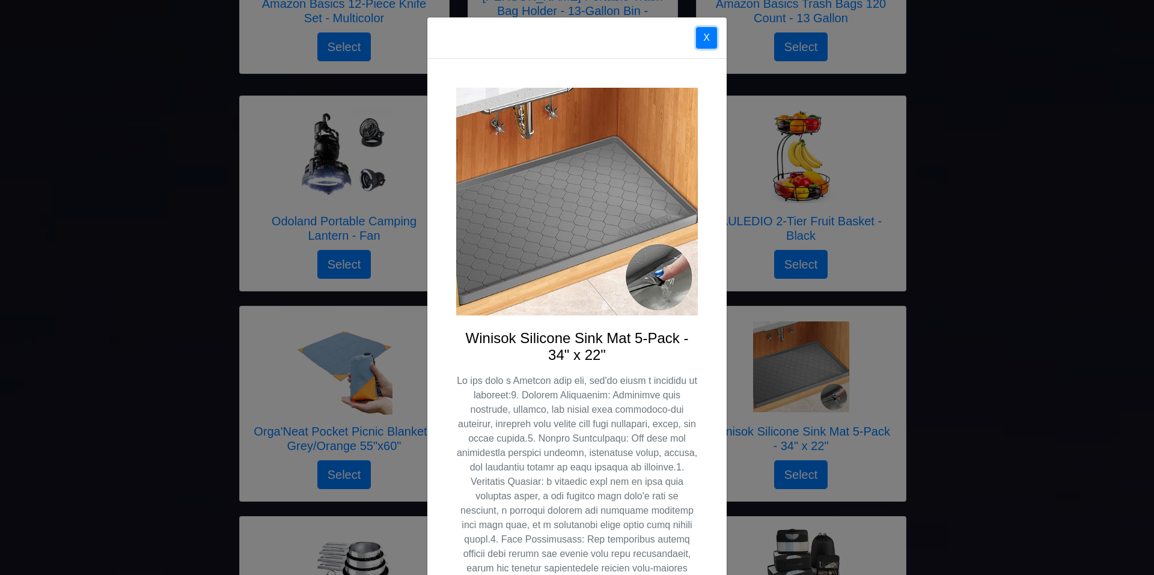
click at [705, 36] on button "X" at bounding box center [706, 38] width 21 height 22
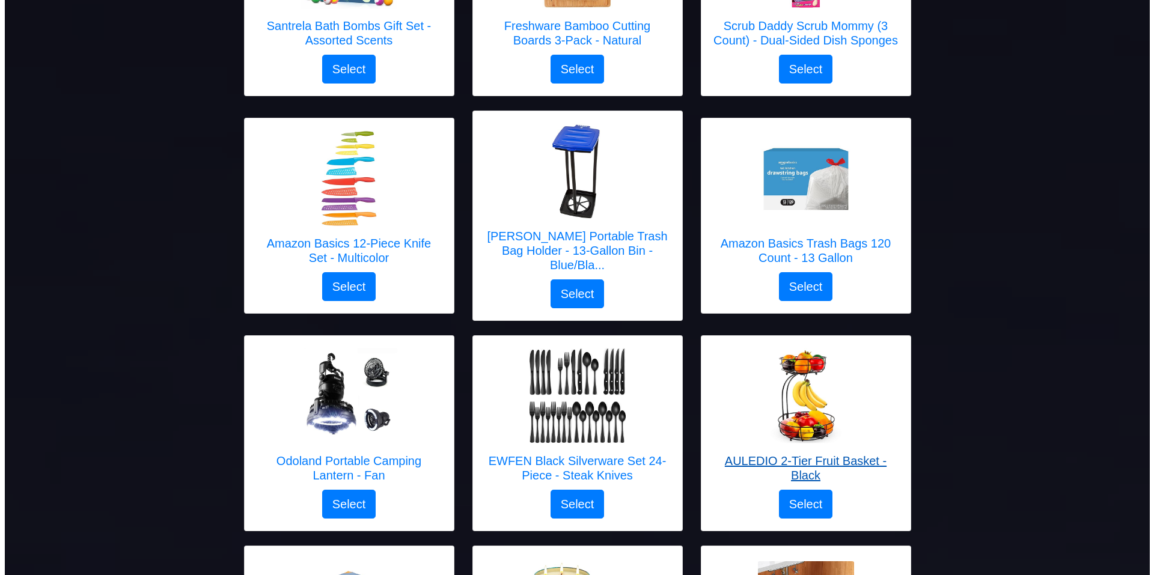
scroll to position [961, 0]
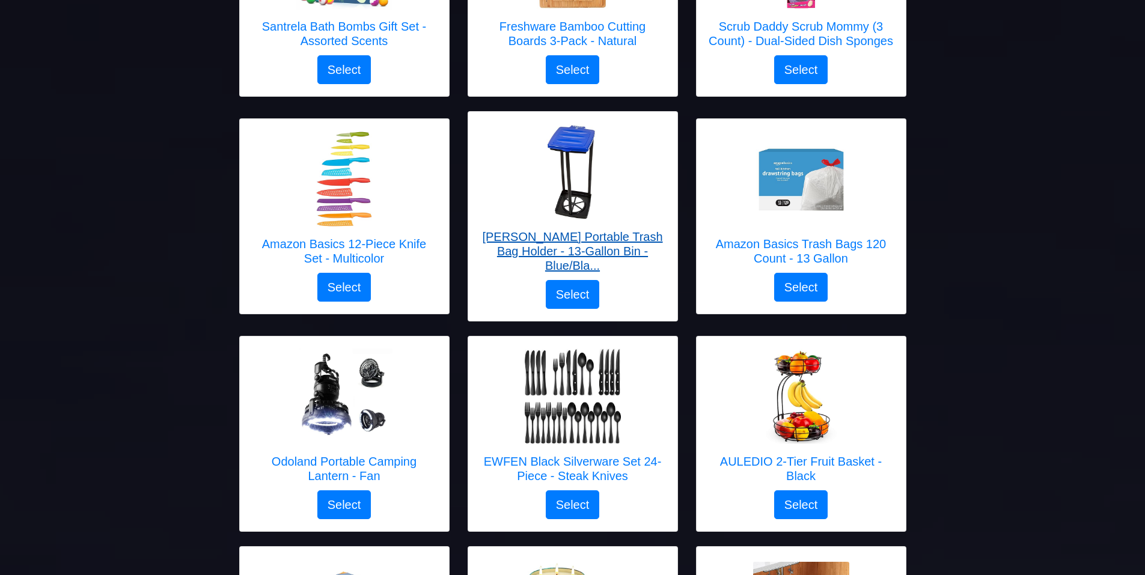
click at [561, 230] on h5 "[PERSON_NAME] Portable Trash Bag Holder - 13-Gallon Bin - Blue/Bla..." at bounding box center [572, 251] width 185 height 43
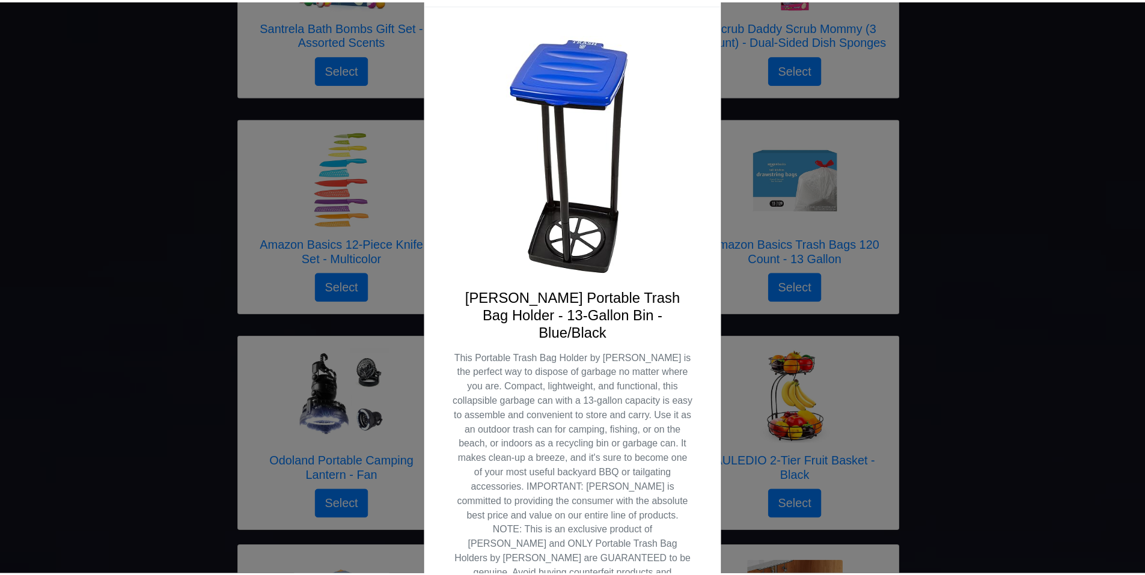
scroll to position [0, 0]
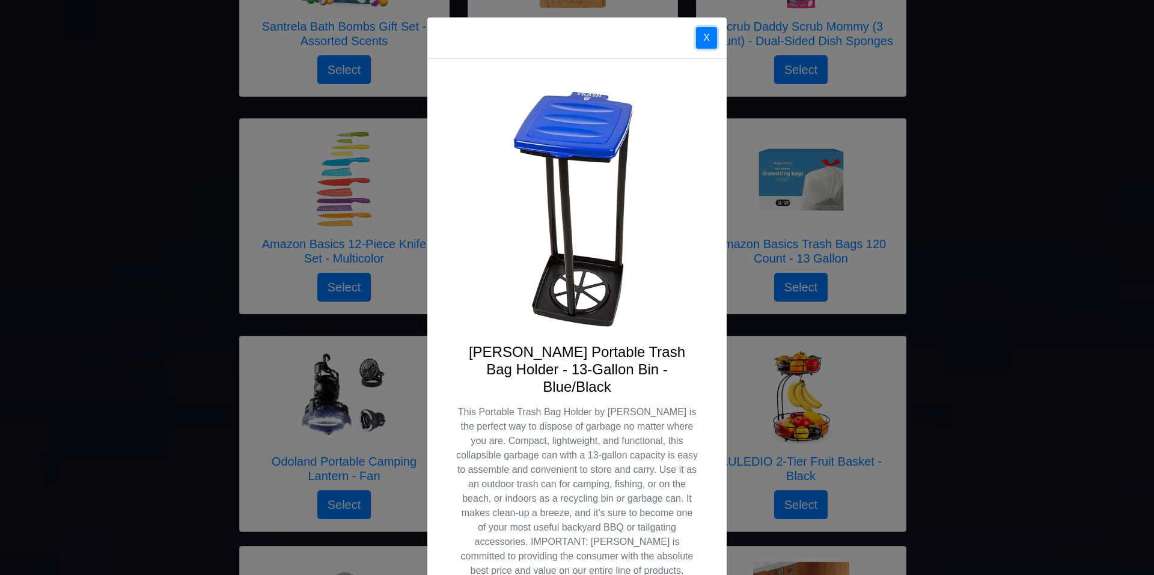
click at [696, 38] on button "X" at bounding box center [706, 38] width 21 height 22
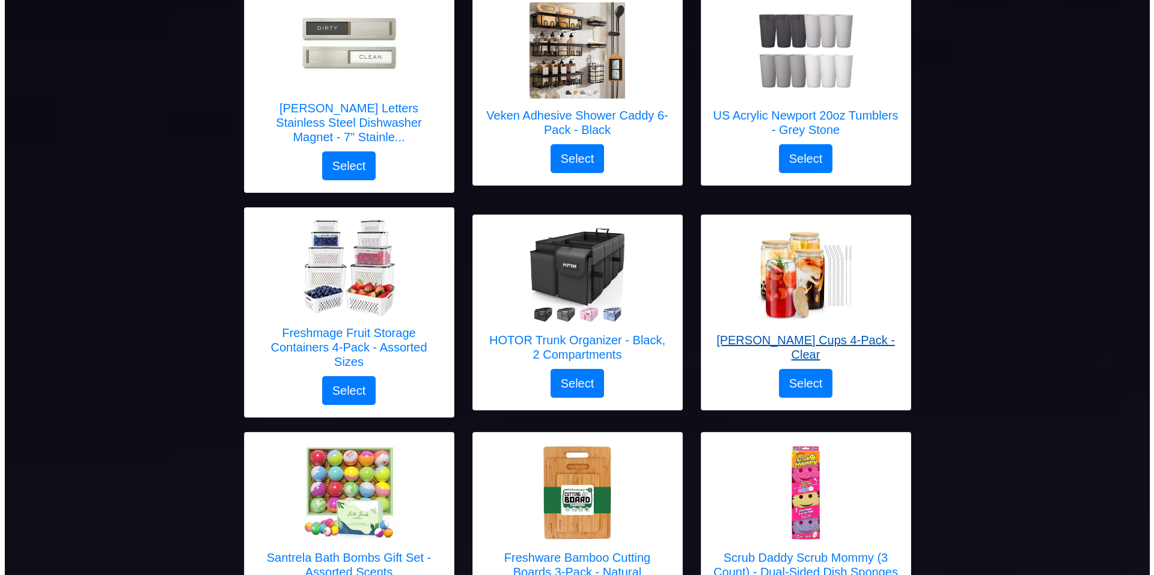
scroll to position [420, 0]
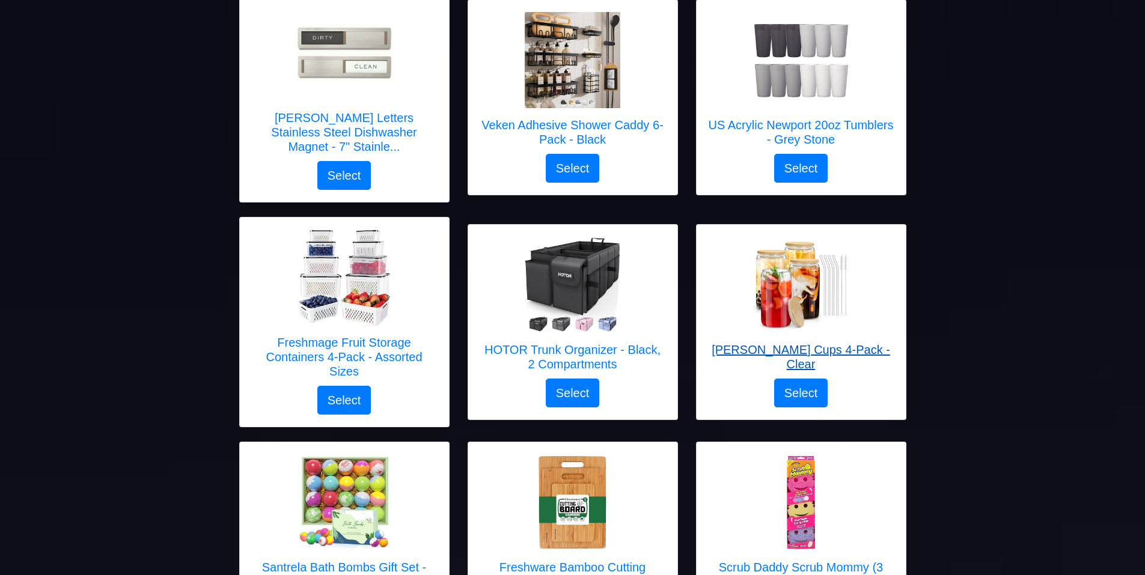
click at [798, 342] on h5 "[PERSON_NAME] Cups 4-Pack - Clear" at bounding box center [800, 356] width 185 height 29
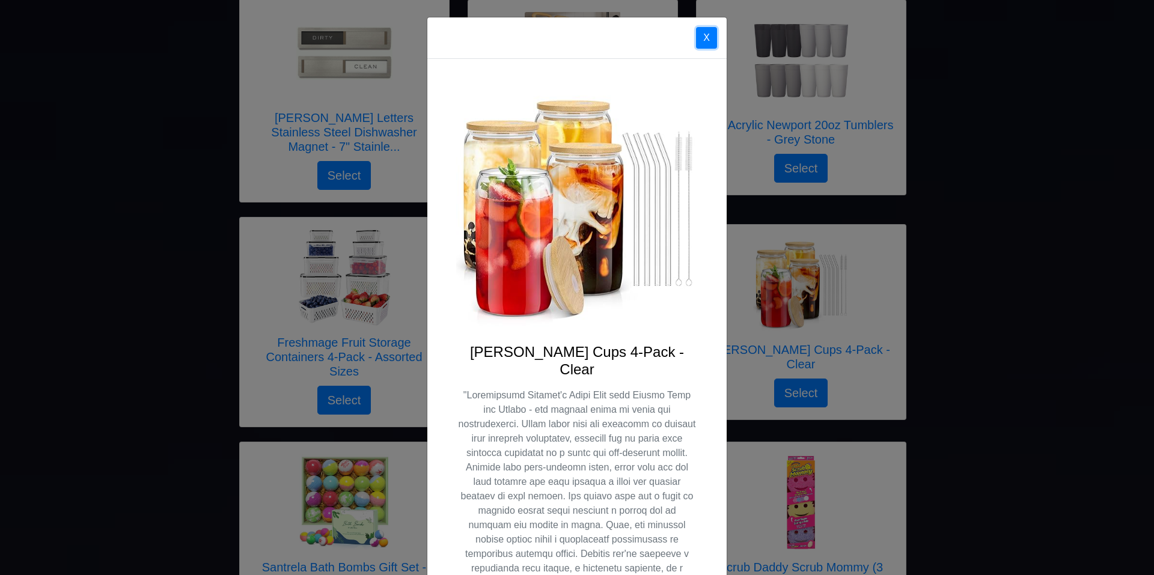
click at [705, 38] on button "X" at bounding box center [706, 38] width 21 height 22
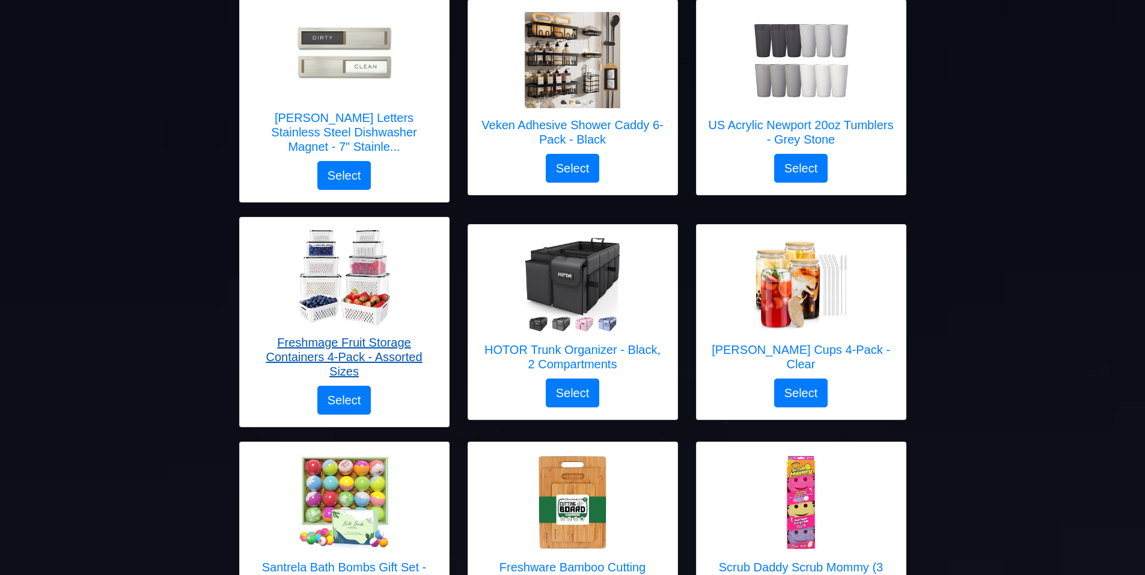
click at [354, 335] on h5 "Freshmage Fruit Storage Containers 4-Pack - Assorted Sizes" at bounding box center [344, 356] width 185 height 43
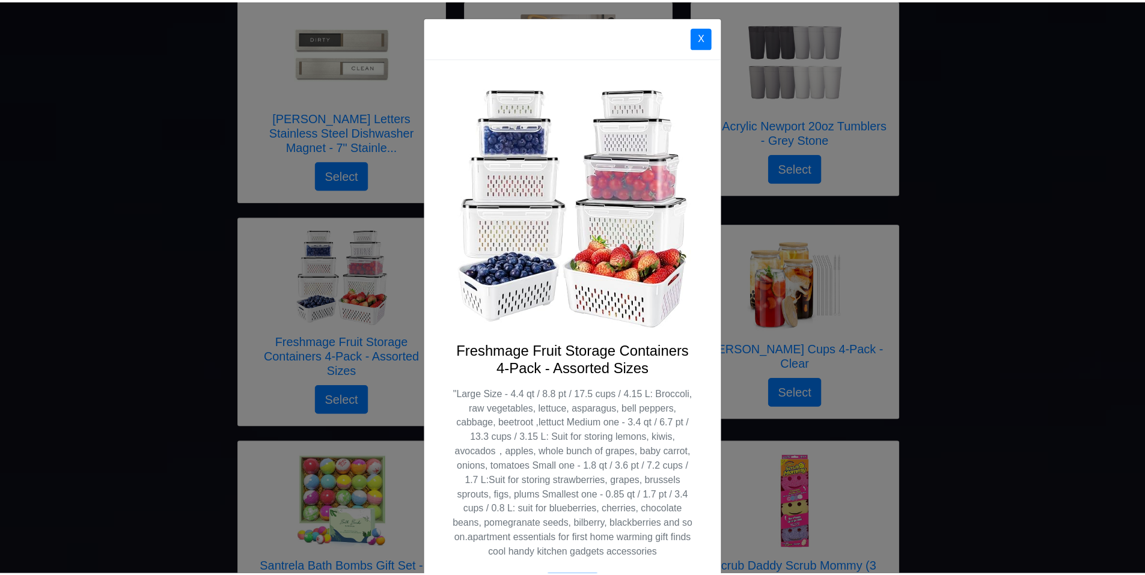
scroll to position [0, 0]
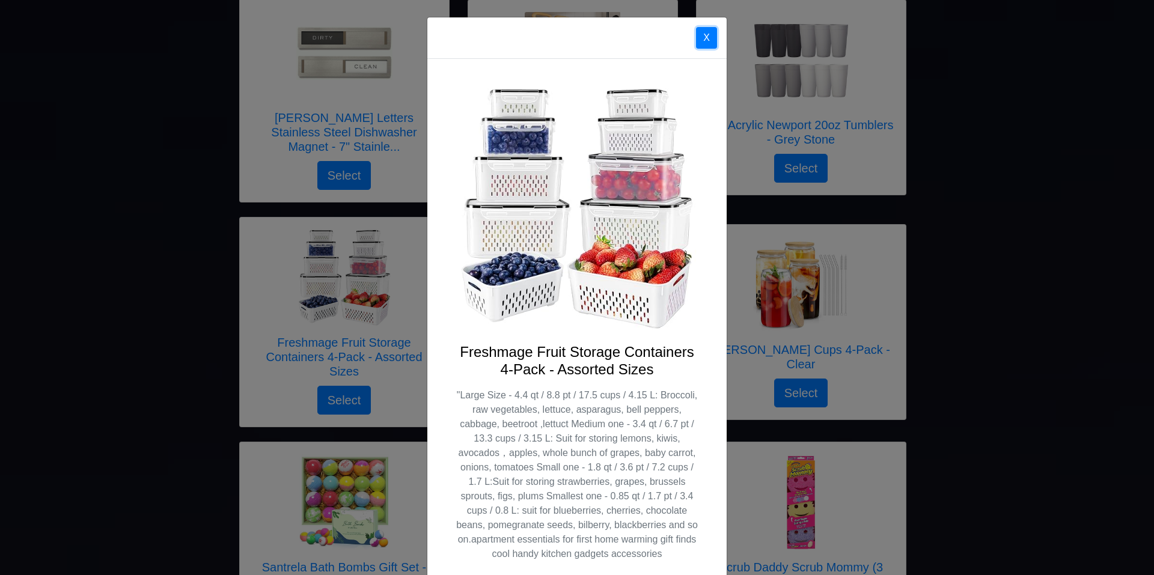
click at [701, 38] on button "X" at bounding box center [706, 38] width 21 height 22
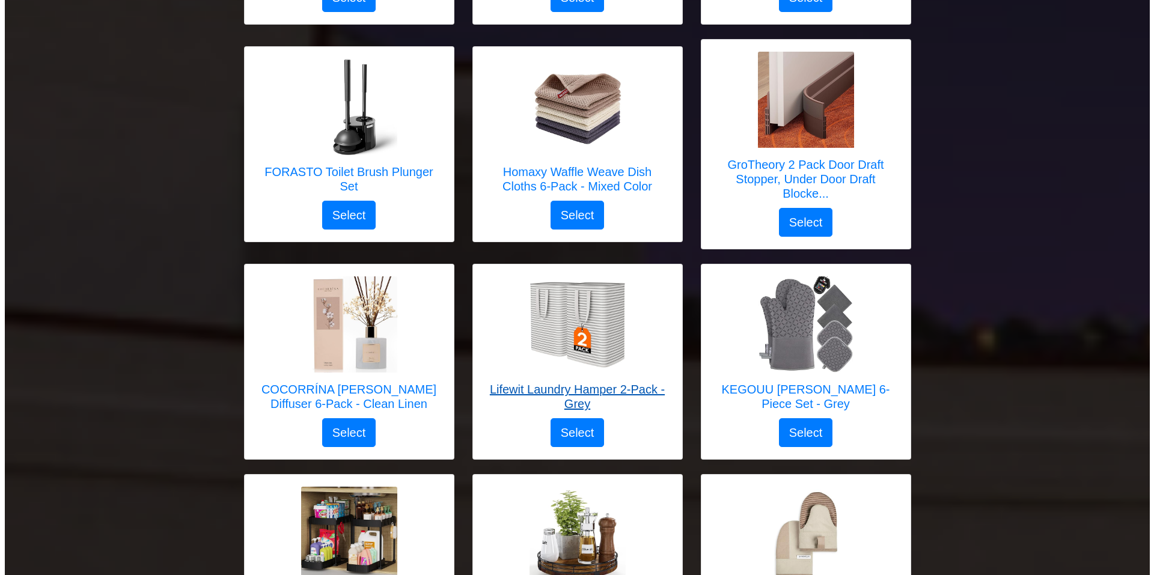
scroll to position [1982, 0]
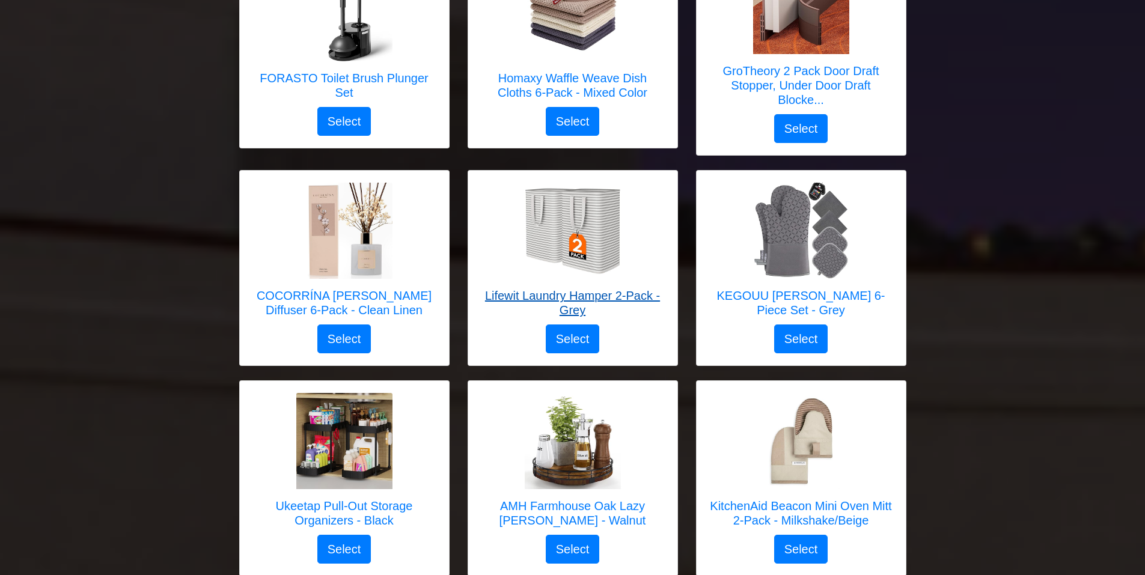
click at [546, 288] on h5 "Lifewit Laundry Hamper 2-Pack - Grey" at bounding box center [572, 302] width 185 height 29
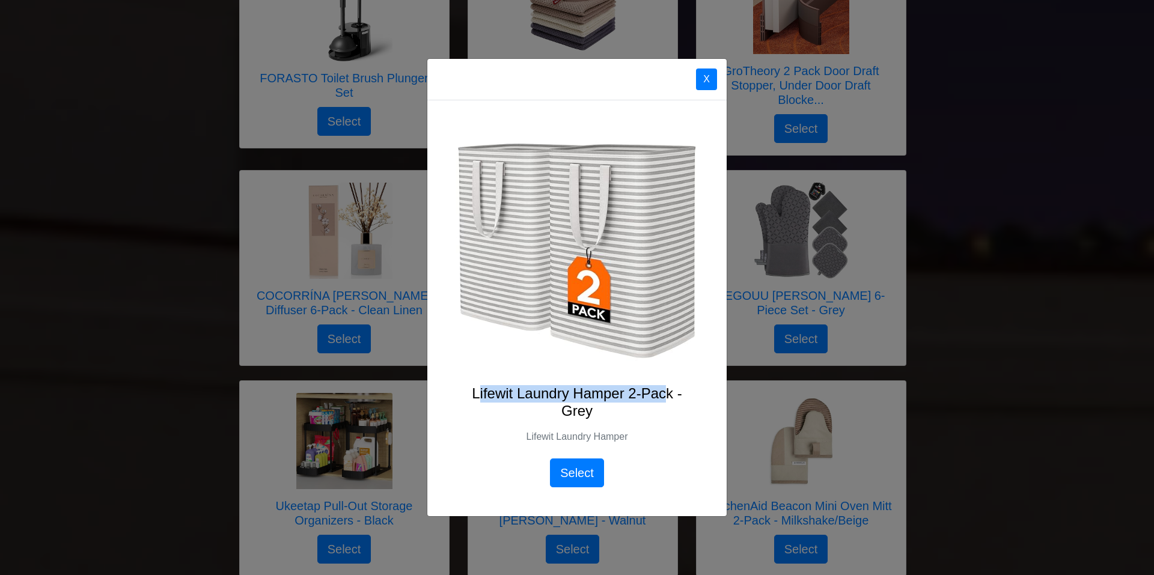
drag, startPoint x: 476, startPoint y: 390, endPoint x: 665, endPoint y: 392, distance: 189.3
click at [665, 392] on h4 "Lifewit Laundry Hamper 2-Pack - Grey" at bounding box center [577, 402] width 242 height 35
drag, startPoint x: 472, startPoint y: 392, endPoint x: 597, endPoint y: 411, distance: 126.4
click at [597, 411] on h4 "Lifewit Laundry Hamper 2-Pack - Grey" at bounding box center [577, 402] width 242 height 35
copy h4 "Lifewit Laundry Hamper 2-Pack - Grey"
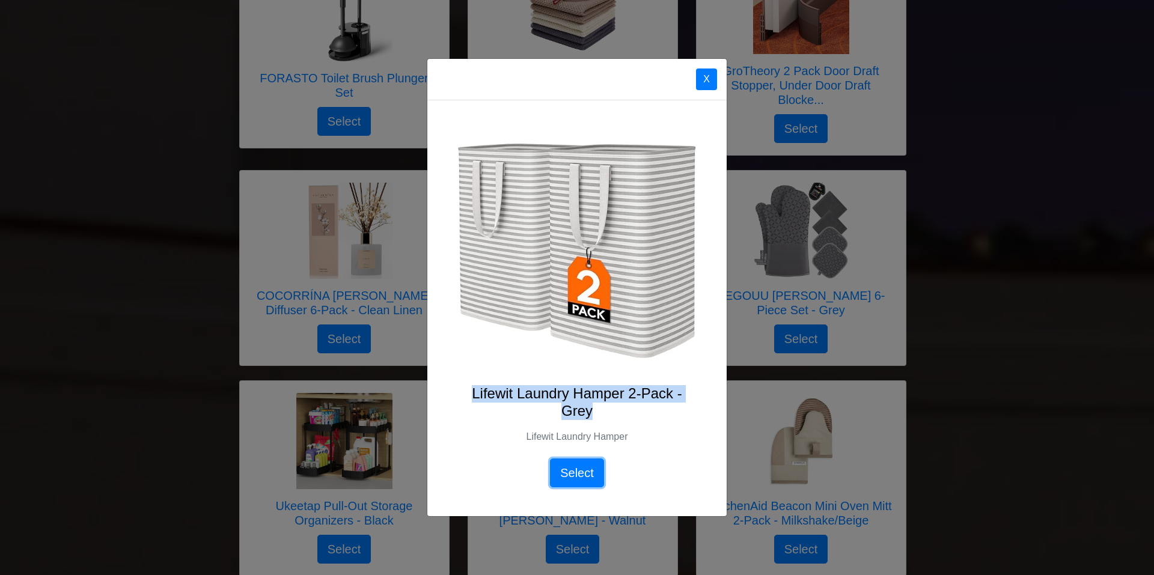
click at [564, 469] on button "Select" at bounding box center [577, 472] width 54 height 29
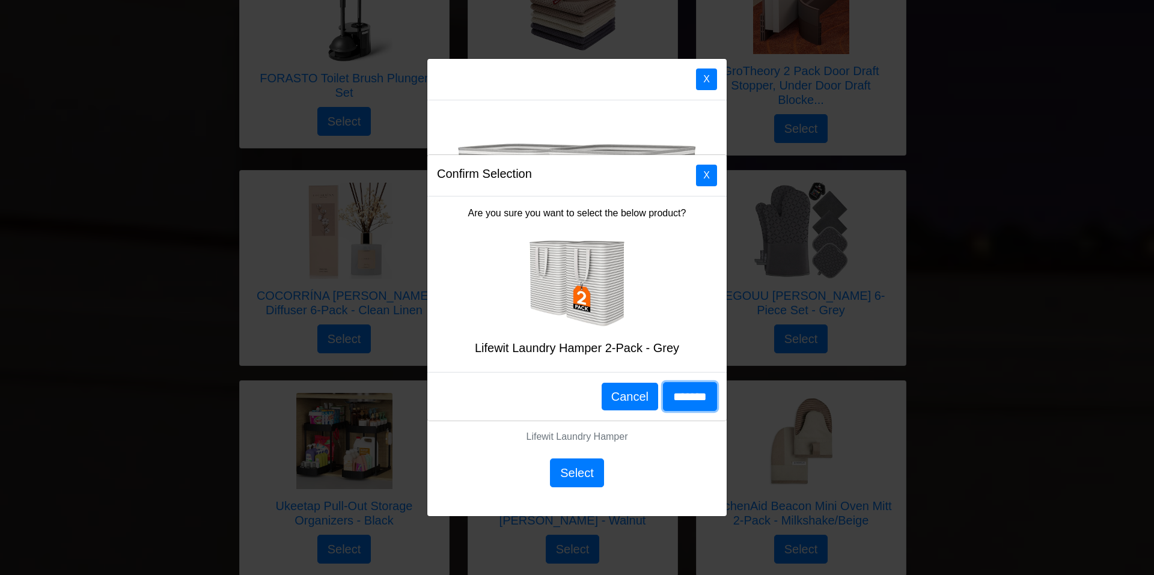
click at [692, 394] on input "*******" at bounding box center [690, 396] width 54 height 29
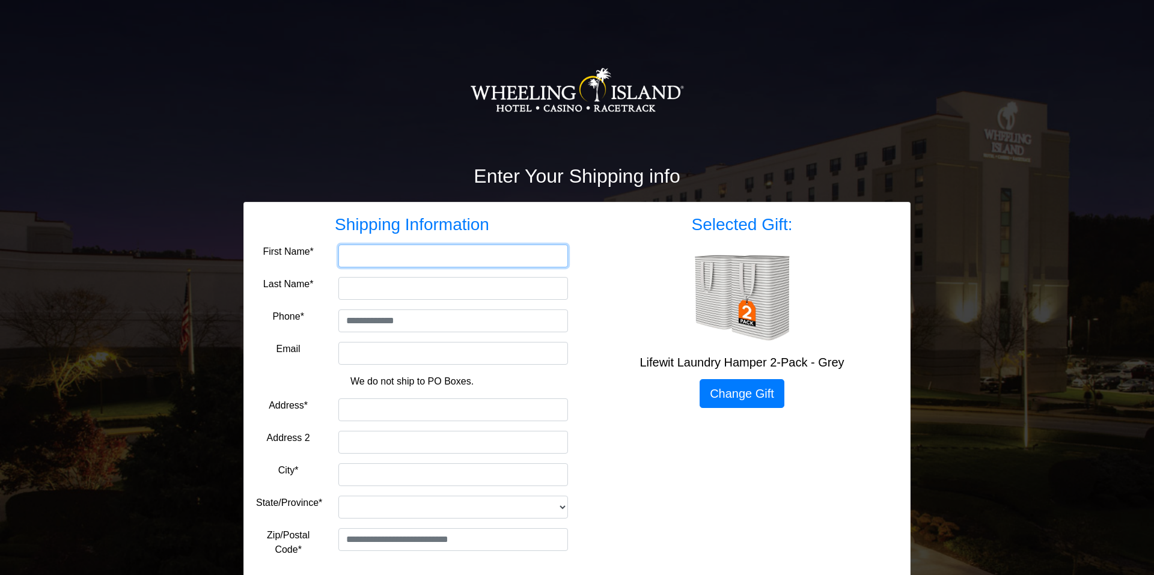
click at [347, 245] on input "First Name*" at bounding box center [453, 256] width 230 height 23
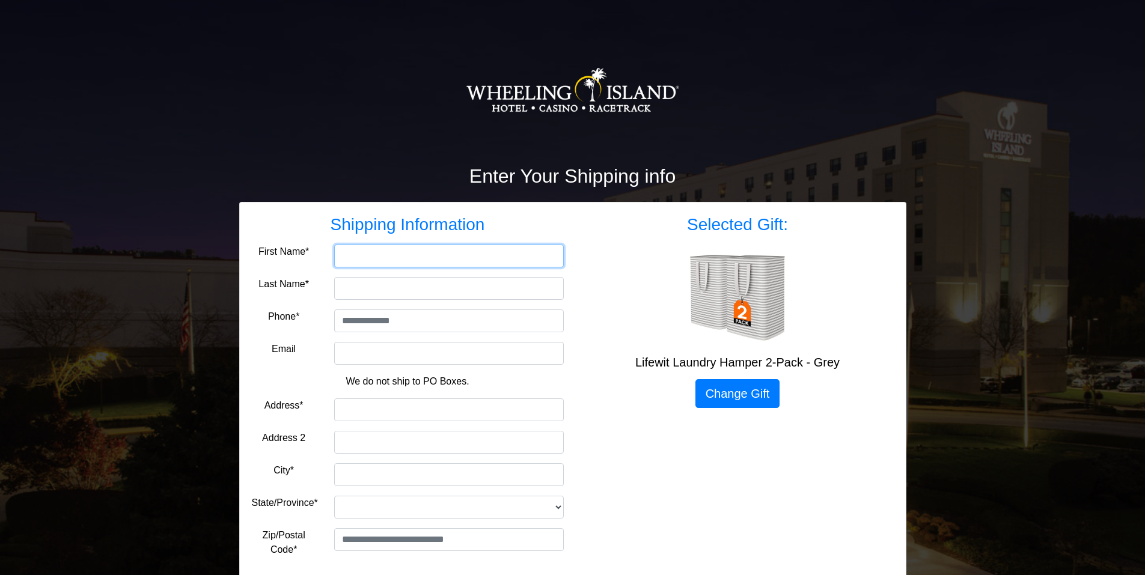
type input "****"
type input "**********"
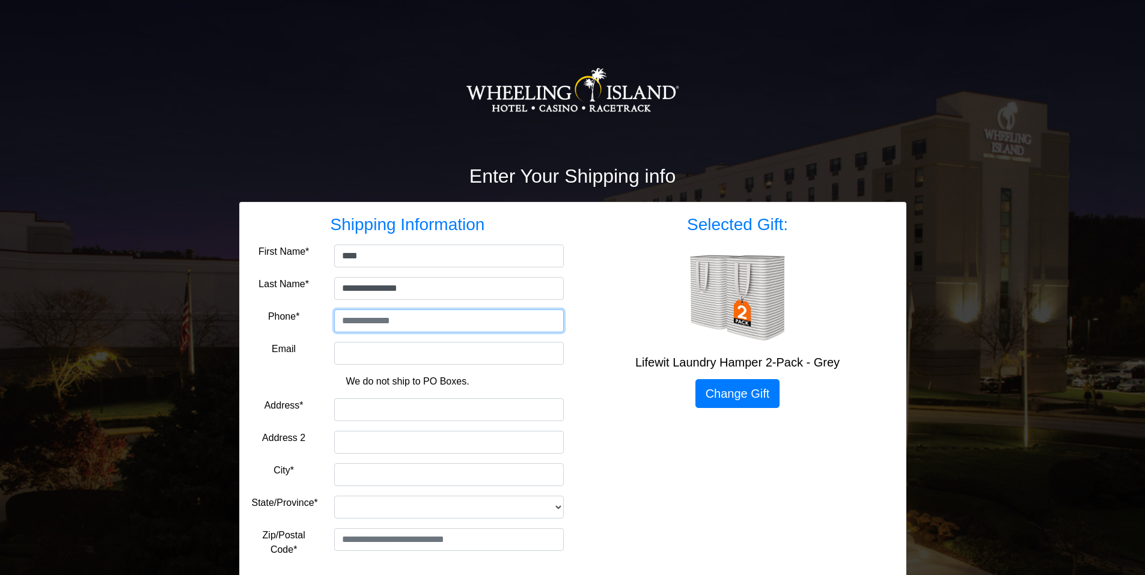
type input "**********"
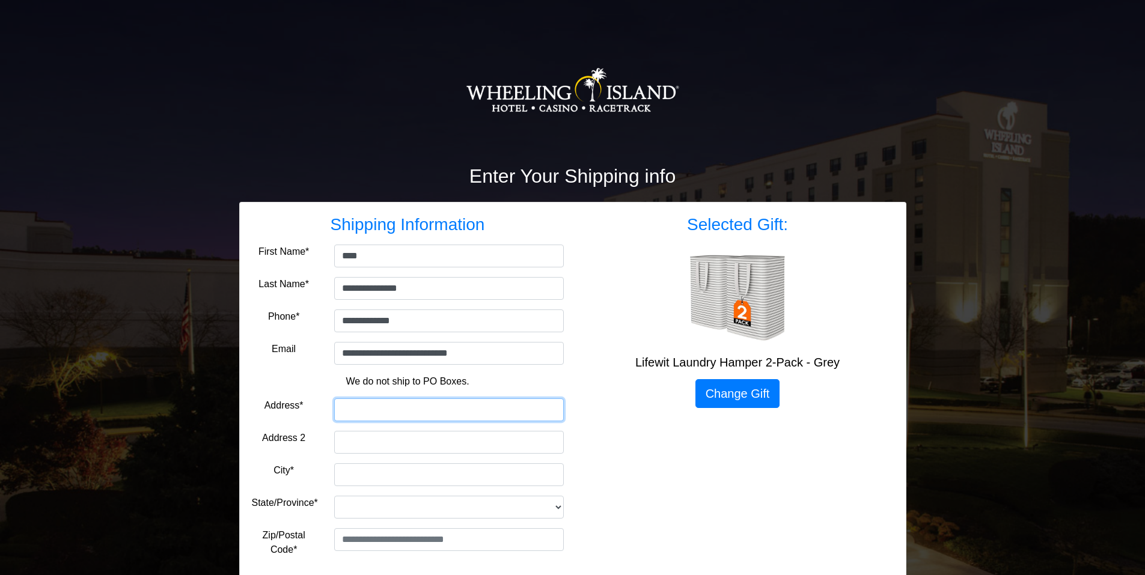
type input "**********"
type input "******"
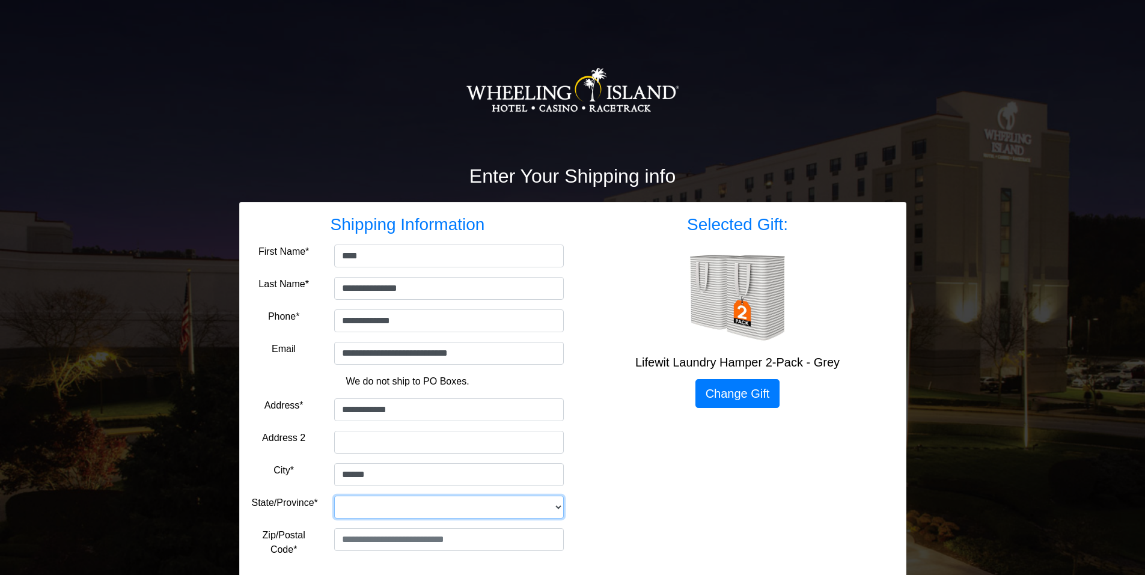
select select "**"
type input "*****"
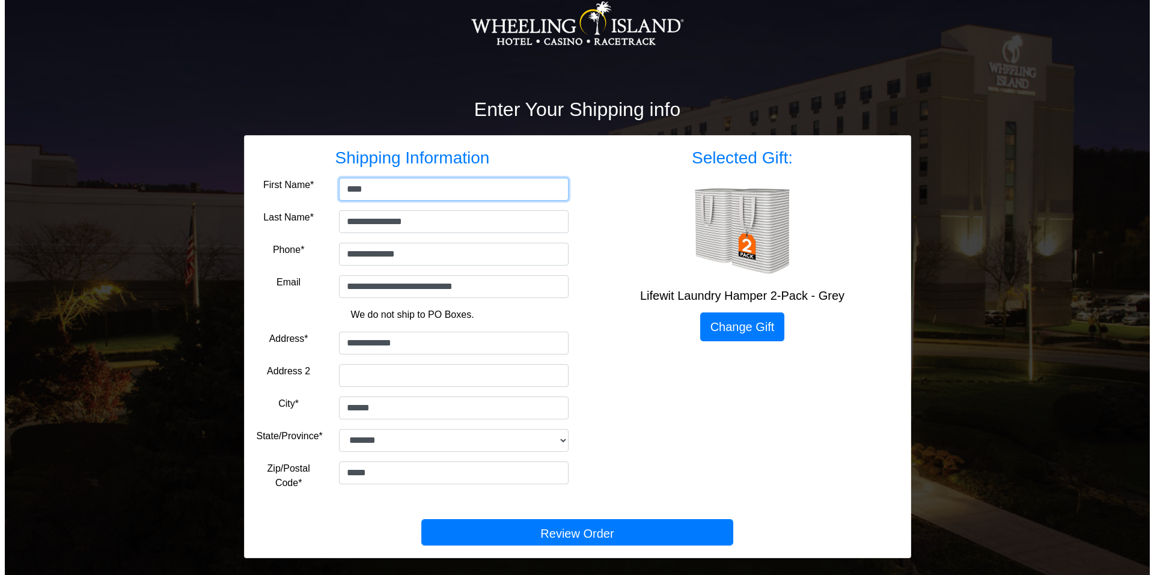
scroll to position [79, 0]
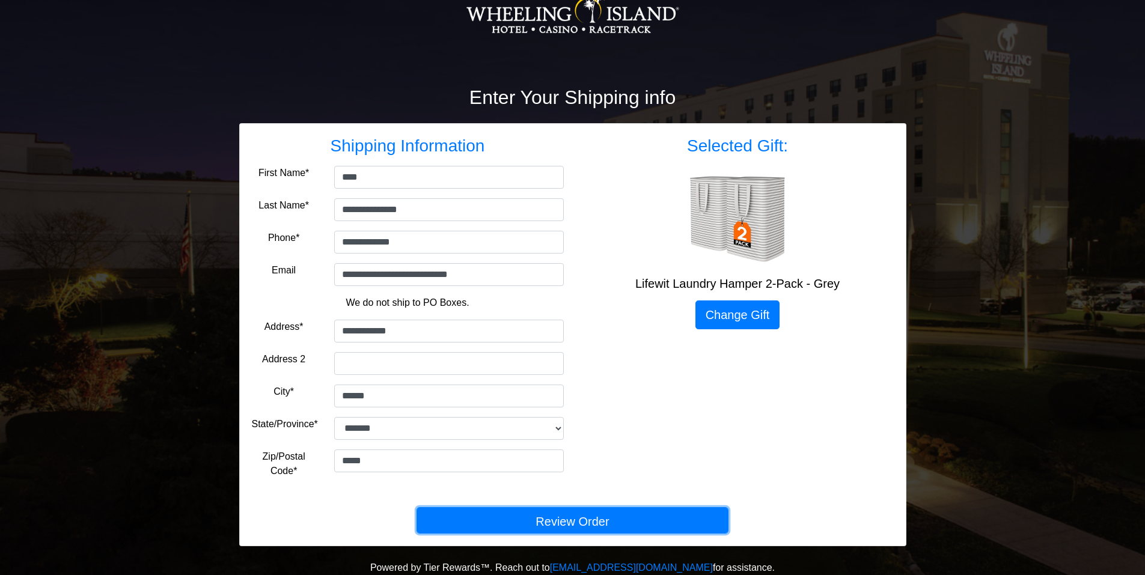
click at [576, 520] on button "Review Order" at bounding box center [572, 520] width 312 height 26
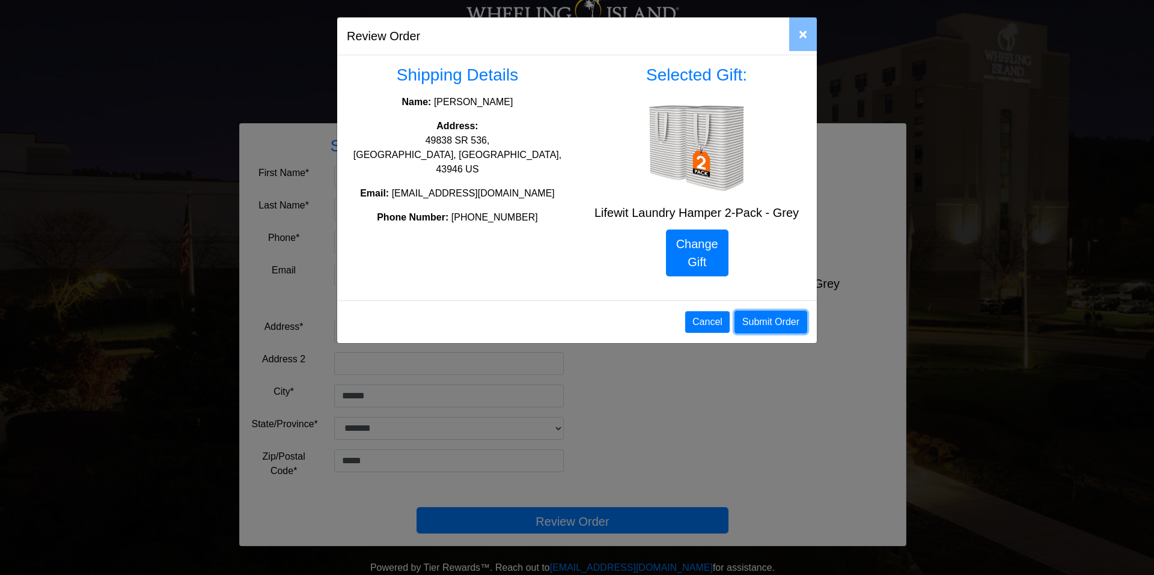
click at [776, 318] on button "Submit Order" at bounding box center [770, 322] width 73 height 23
